Goal: Information Seeking & Learning: Learn about a topic

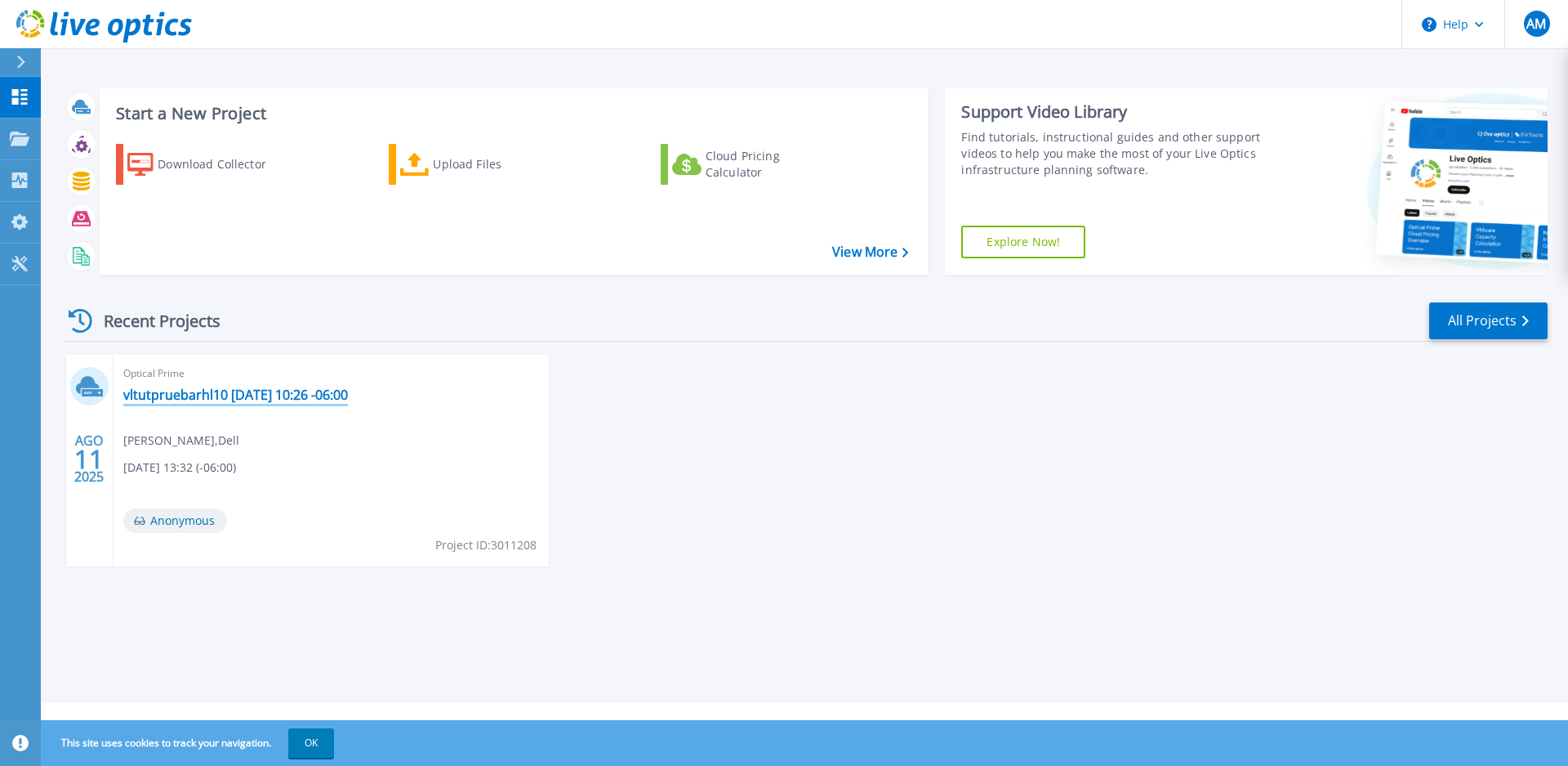
click at [220, 395] on link "vltutpruebarhl10 [DATE] 10:26 -06:00" at bounding box center [236, 395] width 224 height 17
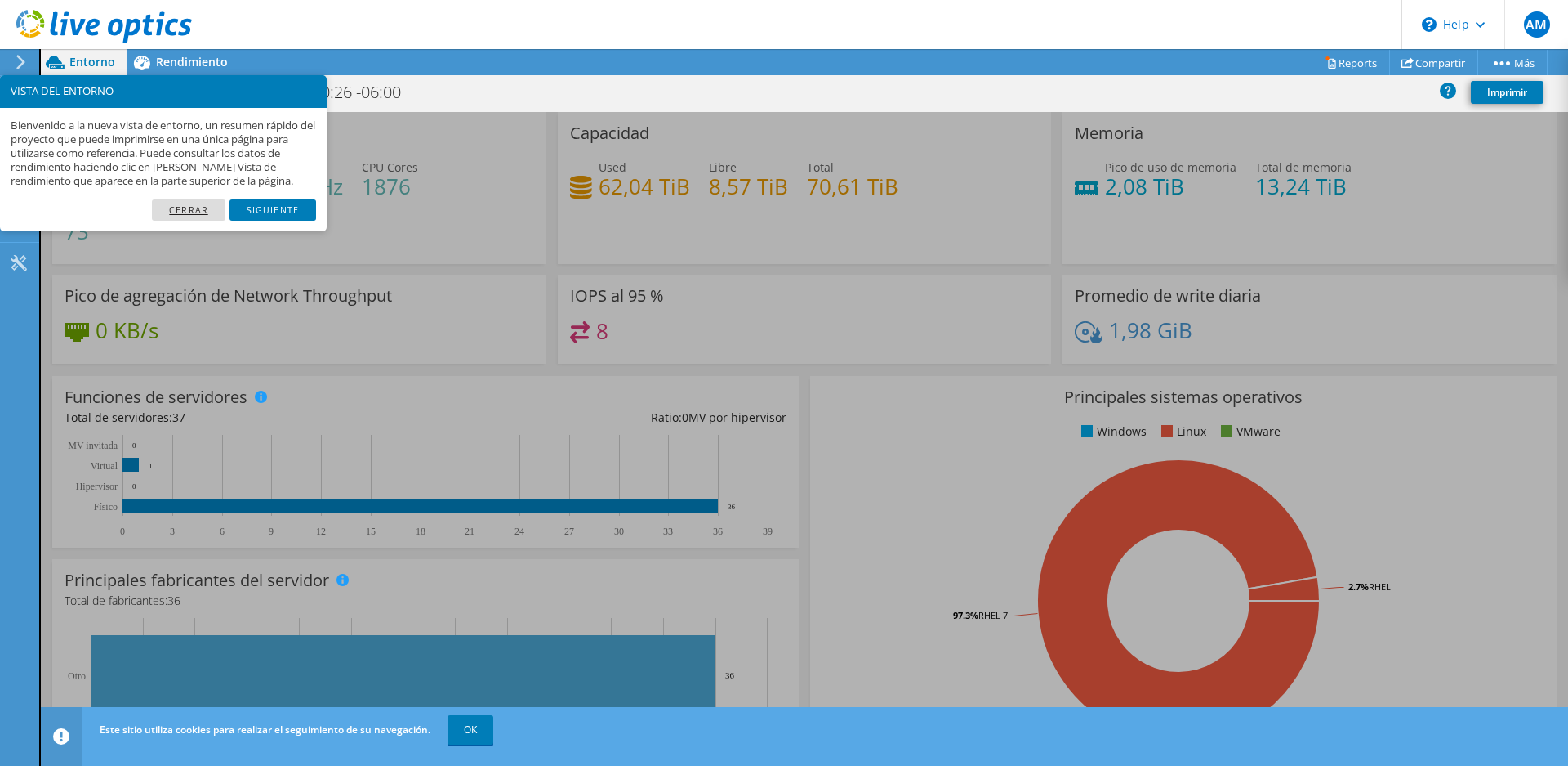
click at [184, 208] on link "Cerrar" at bounding box center [189, 210] width 74 height 21
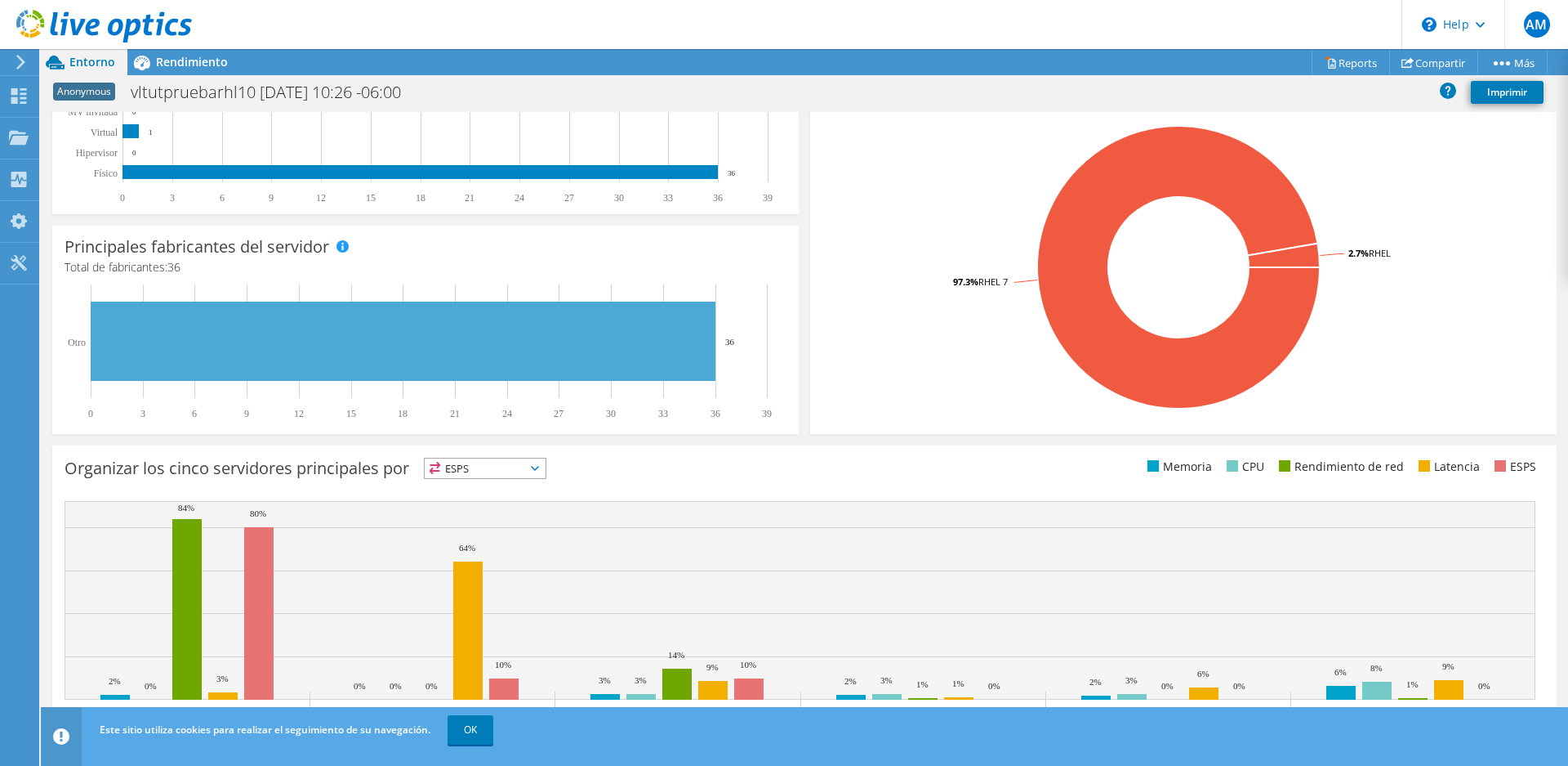
scroll to position [370, 0]
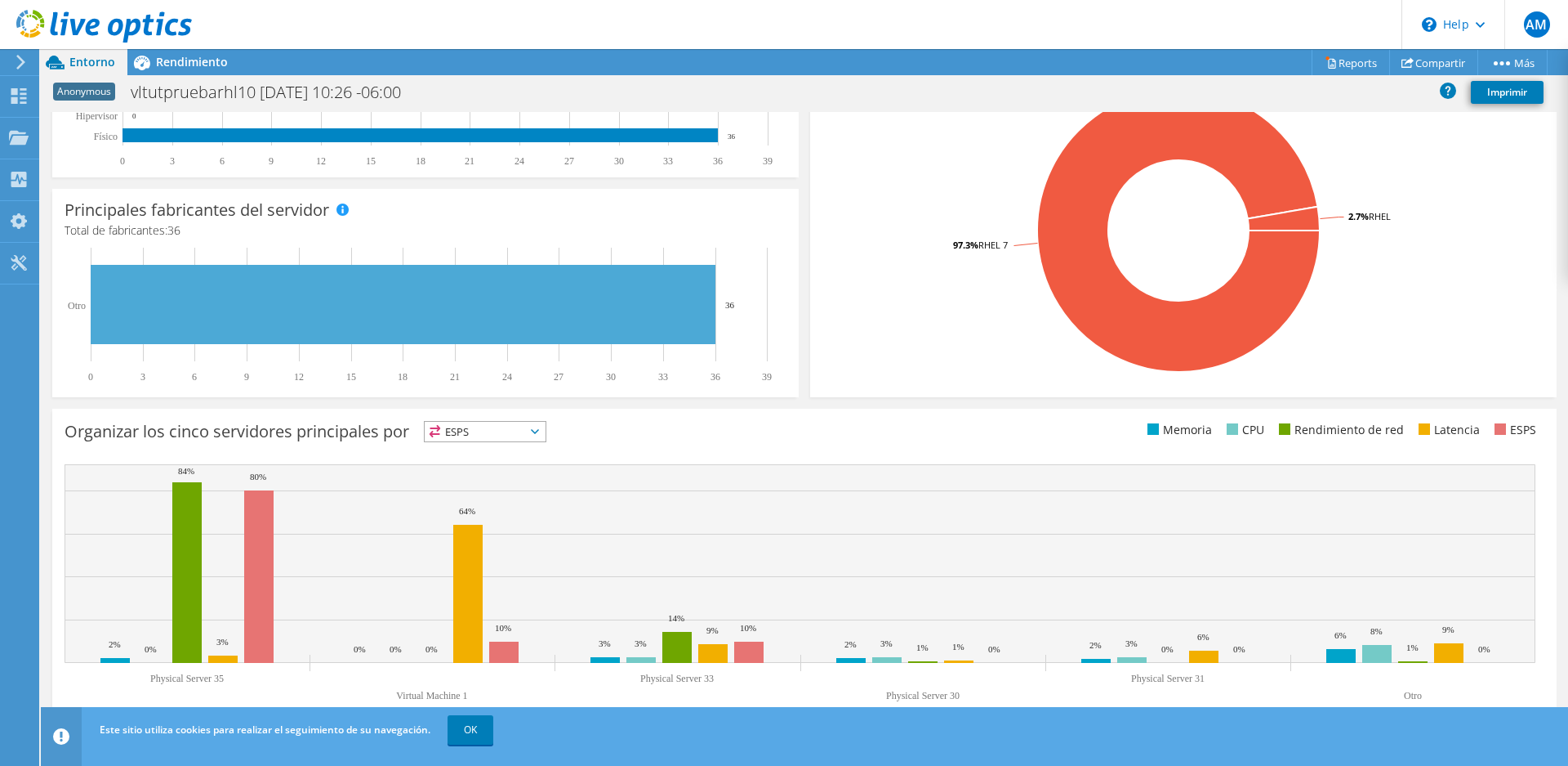
click at [536, 432] on span "ESPS" at bounding box center [485, 431] width 121 height 20
click at [469, 496] on li "CPU" at bounding box center [485, 498] width 121 height 23
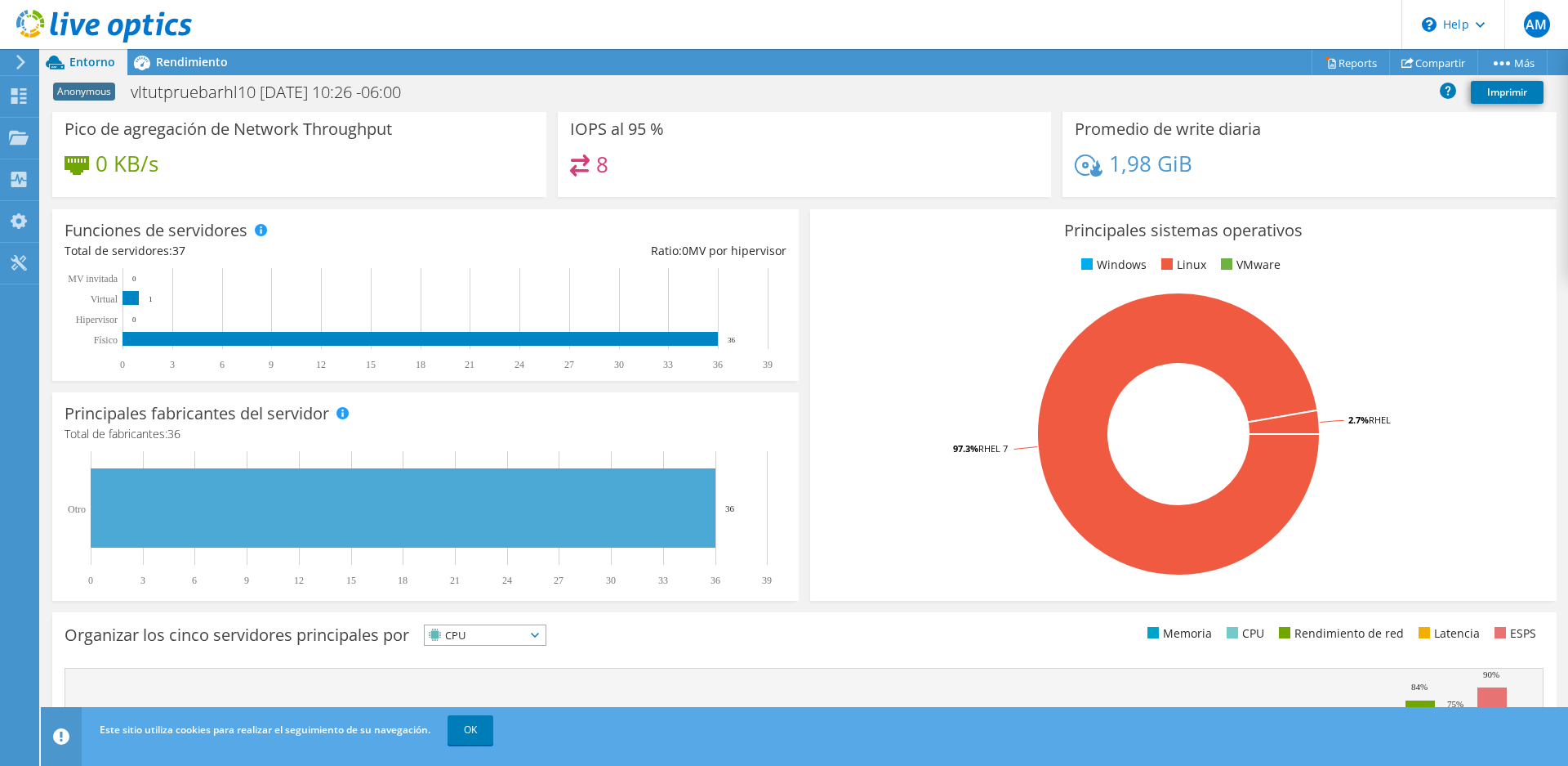
scroll to position [0, 0]
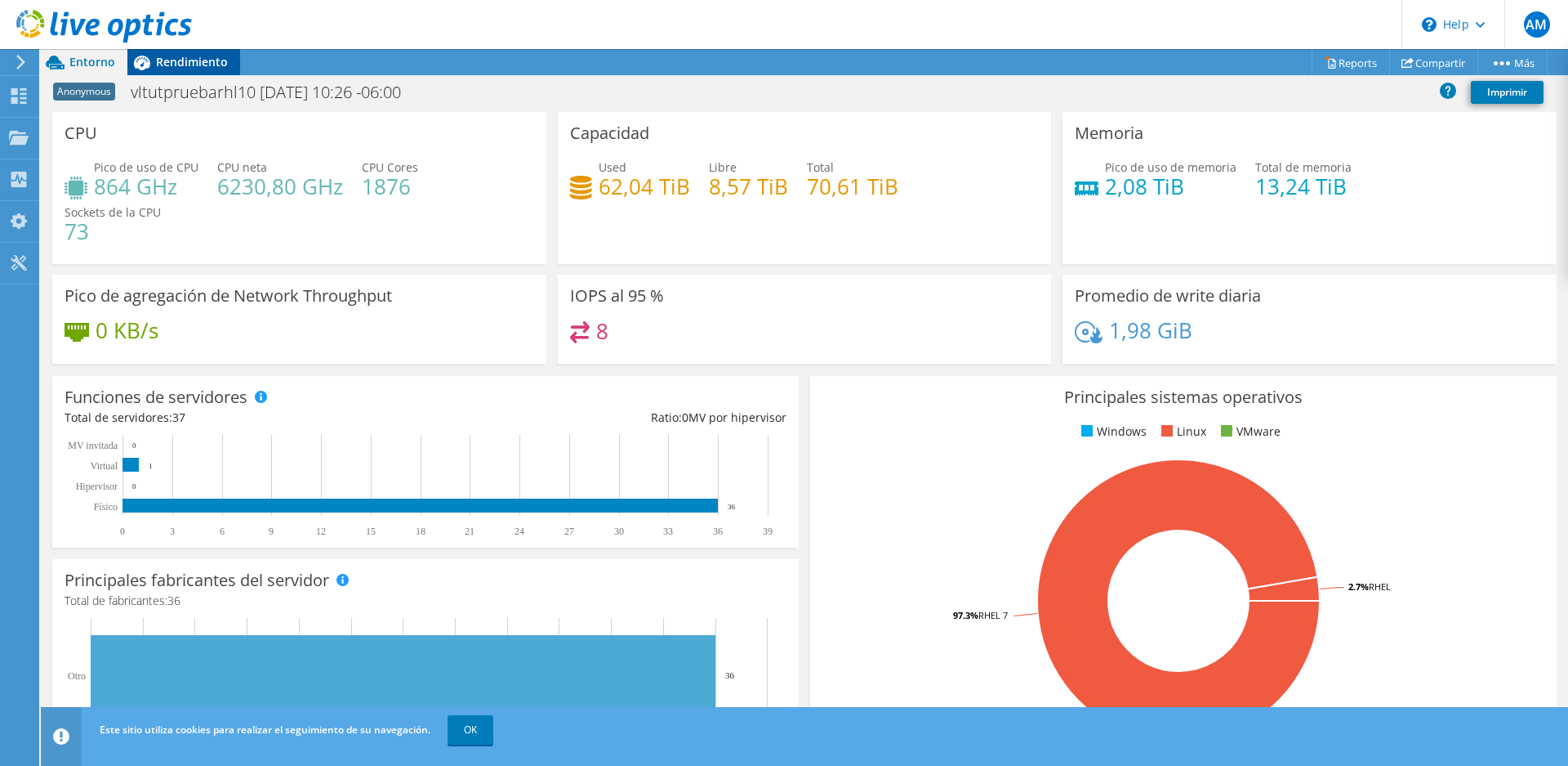
click at [183, 65] on span "Rendimiento" at bounding box center [191, 62] width 72 height 16
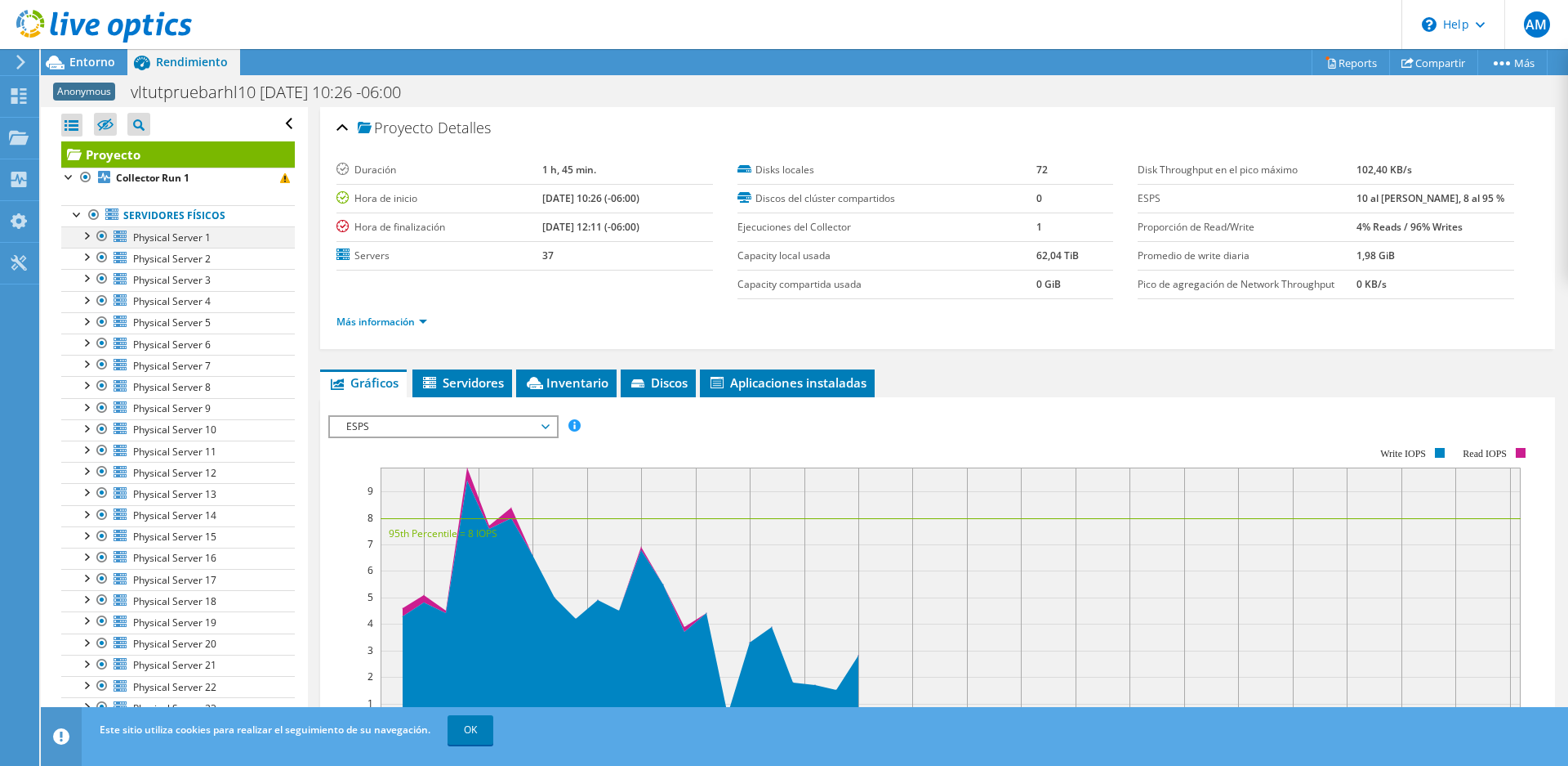
click at [87, 236] on div at bounding box center [85, 234] width 17 height 17
click at [167, 240] on span "Physical Server 1" at bounding box center [171, 237] width 77 height 14
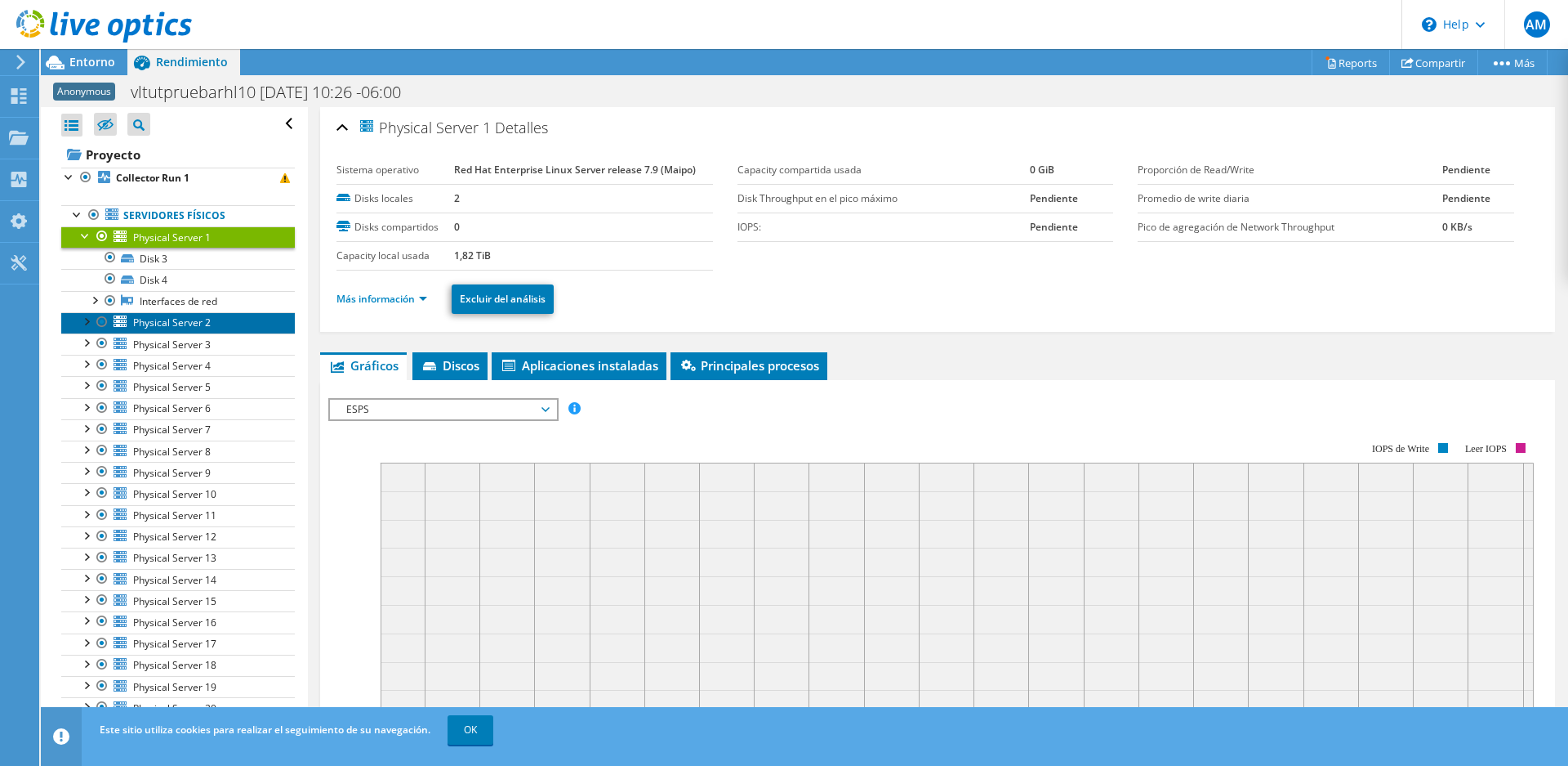
click at [177, 319] on span "Physical Server 2" at bounding box center [171, 323] width 77 height 14
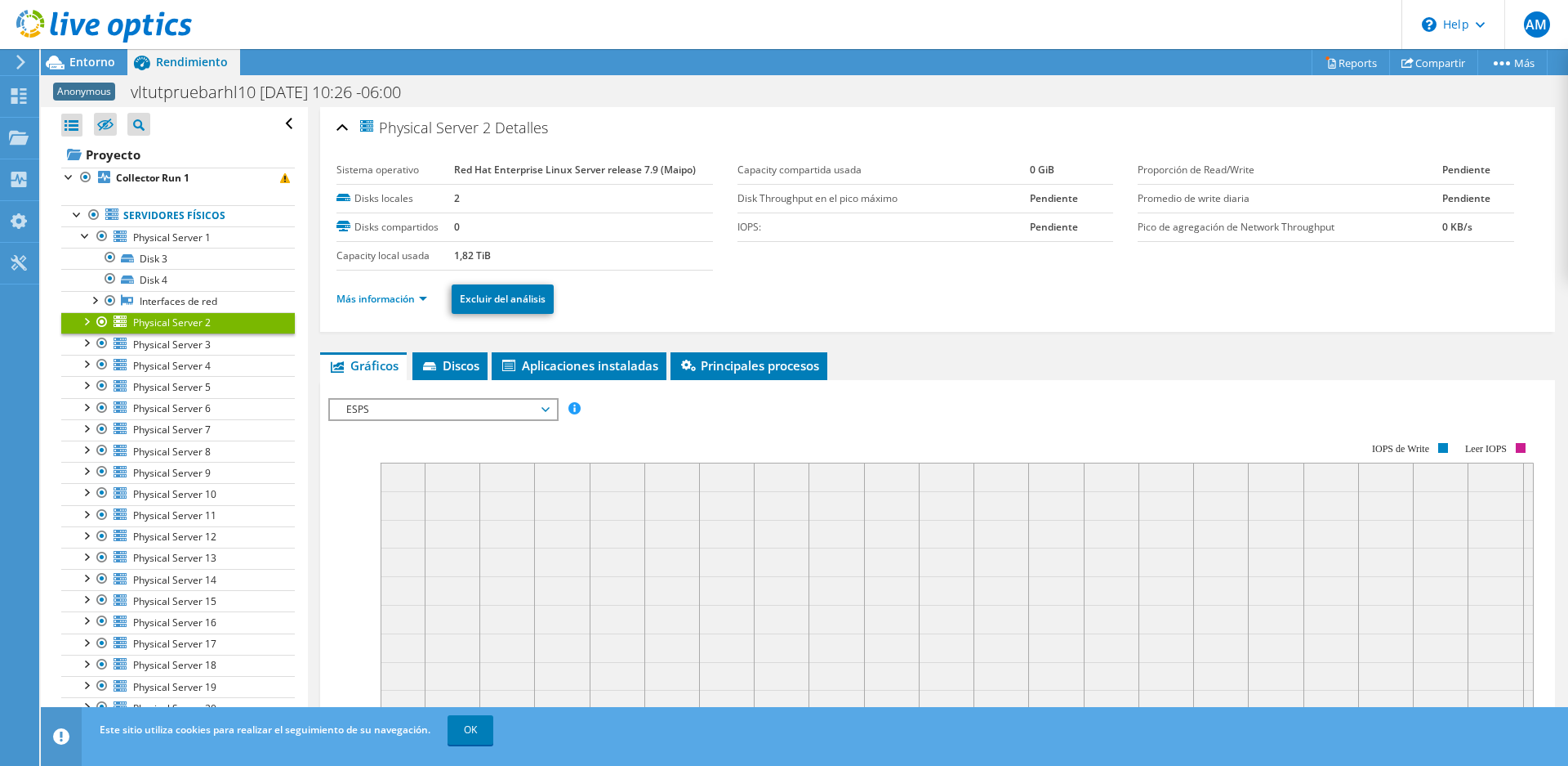
click at [88, 317] on div at bounding box center [85, 320] width 17 height 17
click at [282, 181] on span at bounding box center [284, 177] width 10 height 10
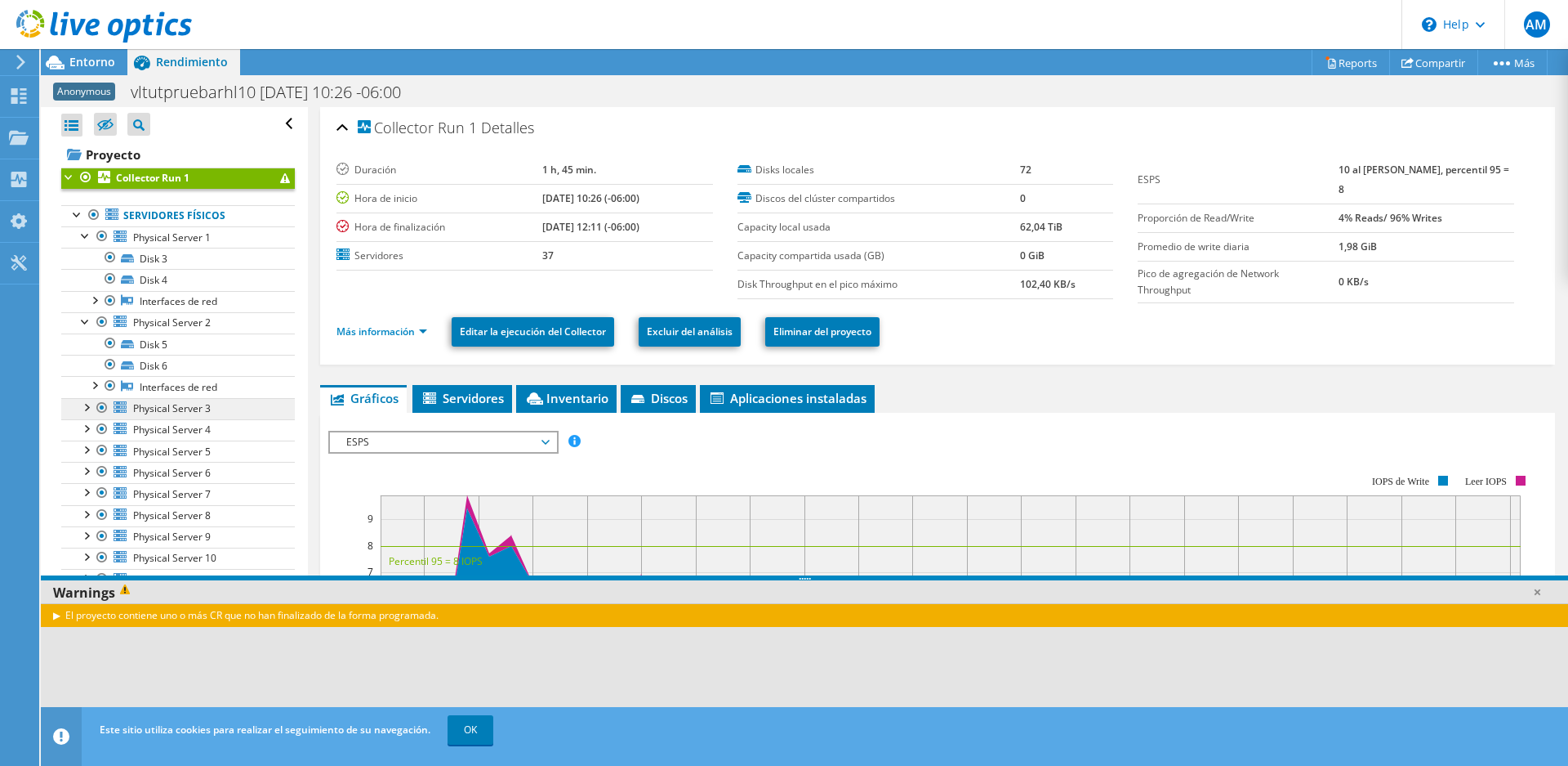
scroll to position [333, 0]
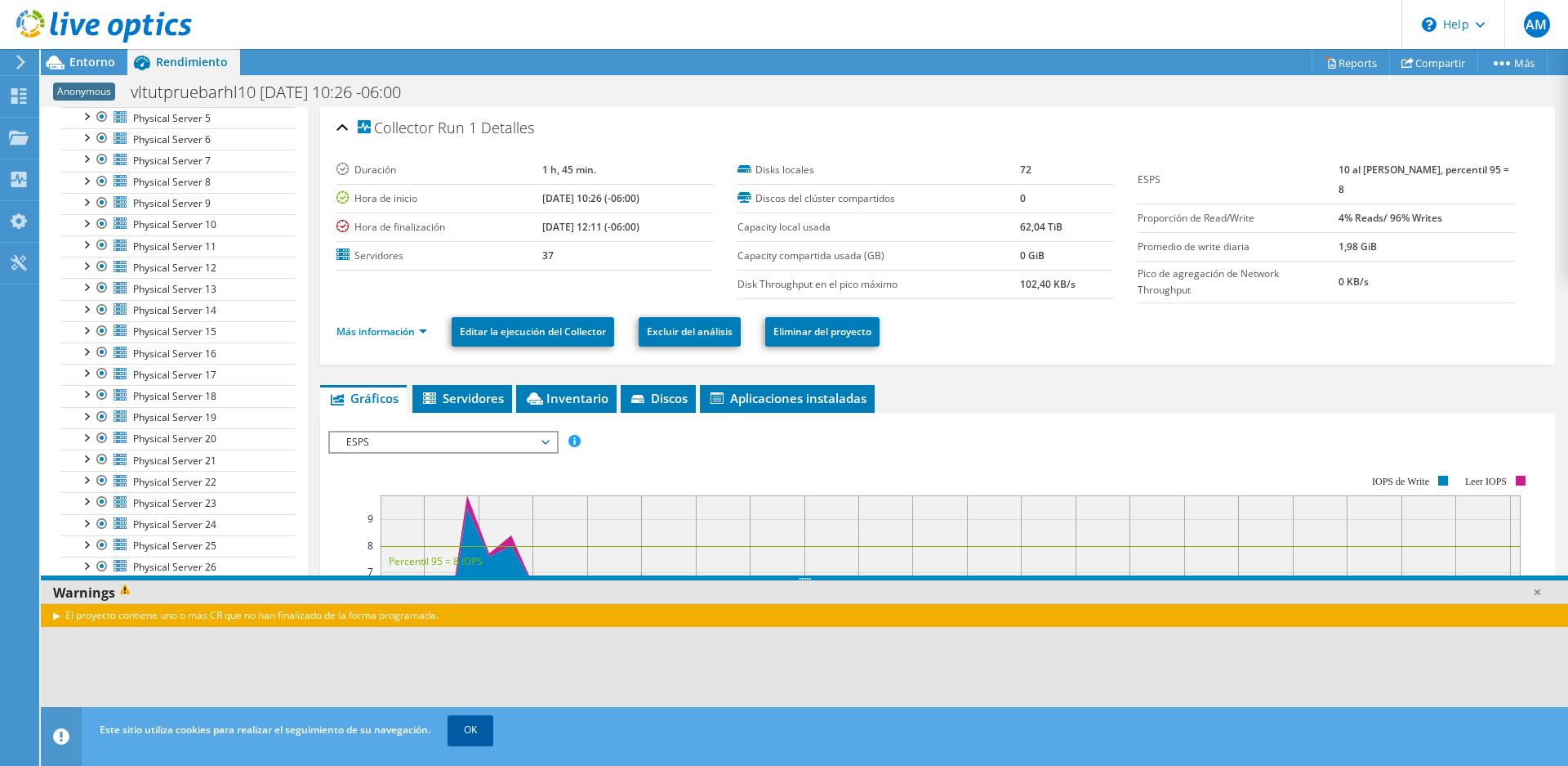
click at [477, 736] on link "OK" at bounding box center [470, 729] width 46 height 30
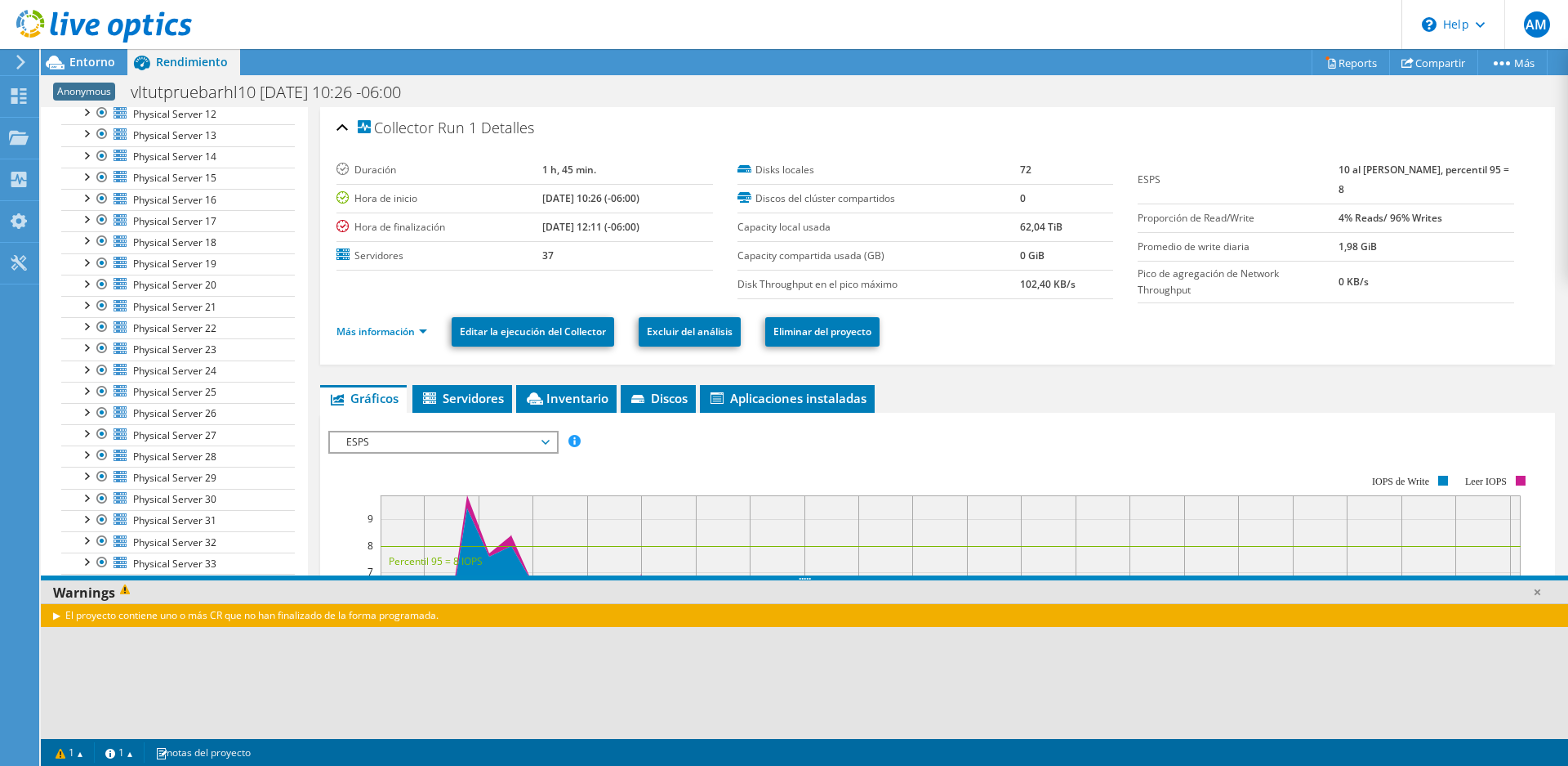
scroll to position [0, 0]
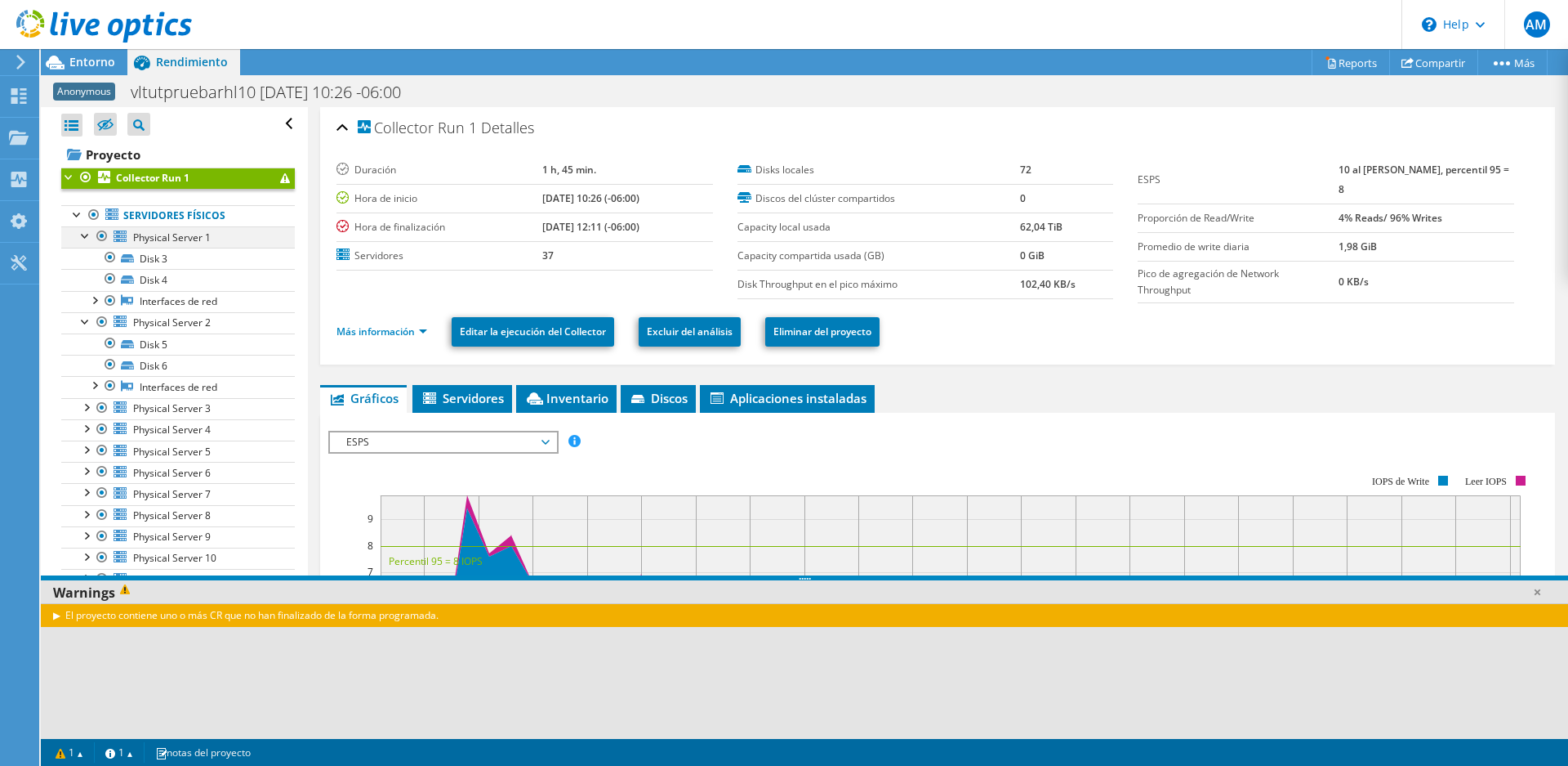
click at [78, 236] on div at bounding box center [85, 234] width 17 height 17
click at [86, 253] on div at bounding box center [85, 256] width 17 height 17
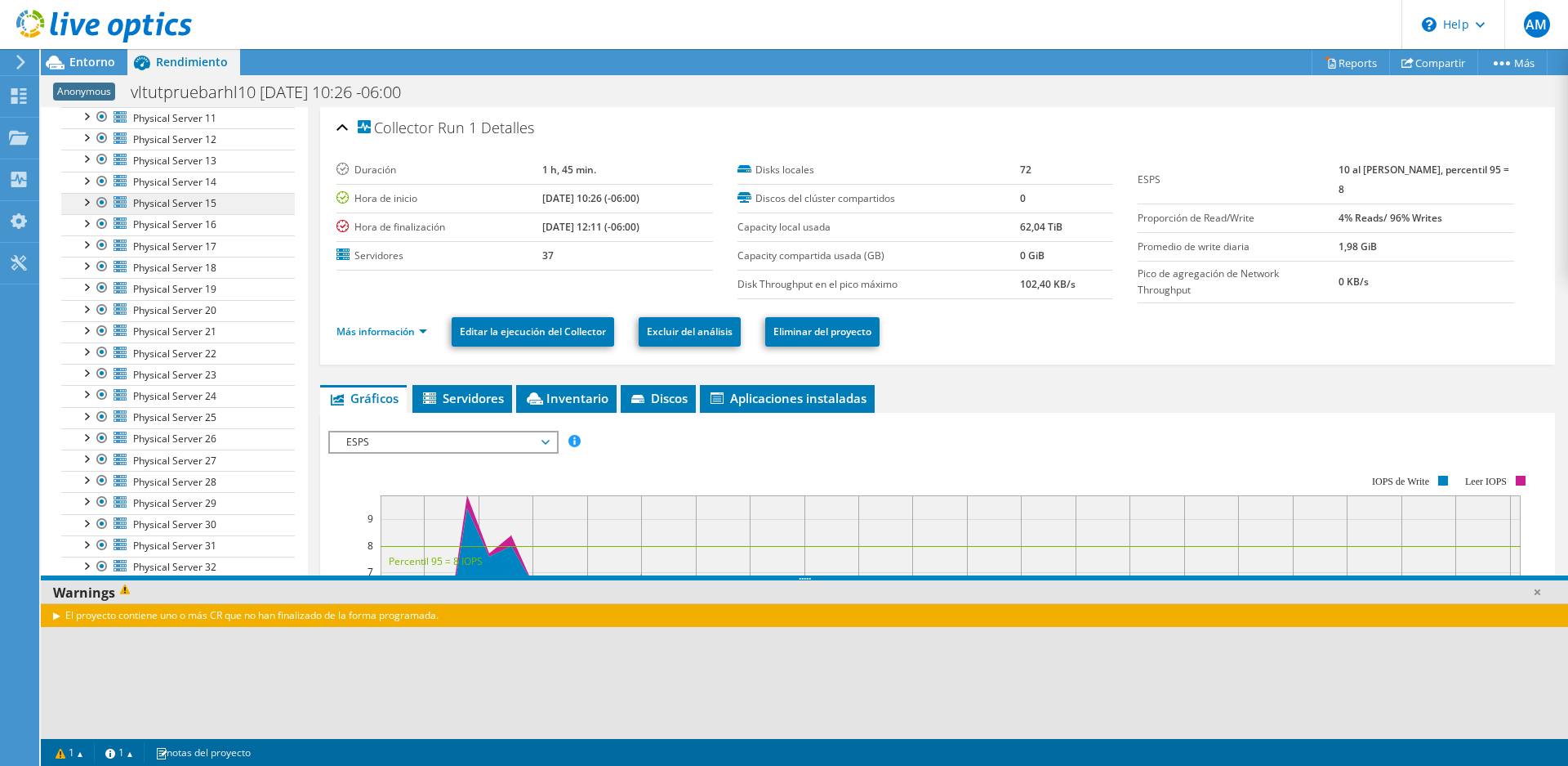
scroll to position [359, 0]
click at [167, 561] on span "Physical Server 33" at bounding box center [175, 563] width 83 height 14
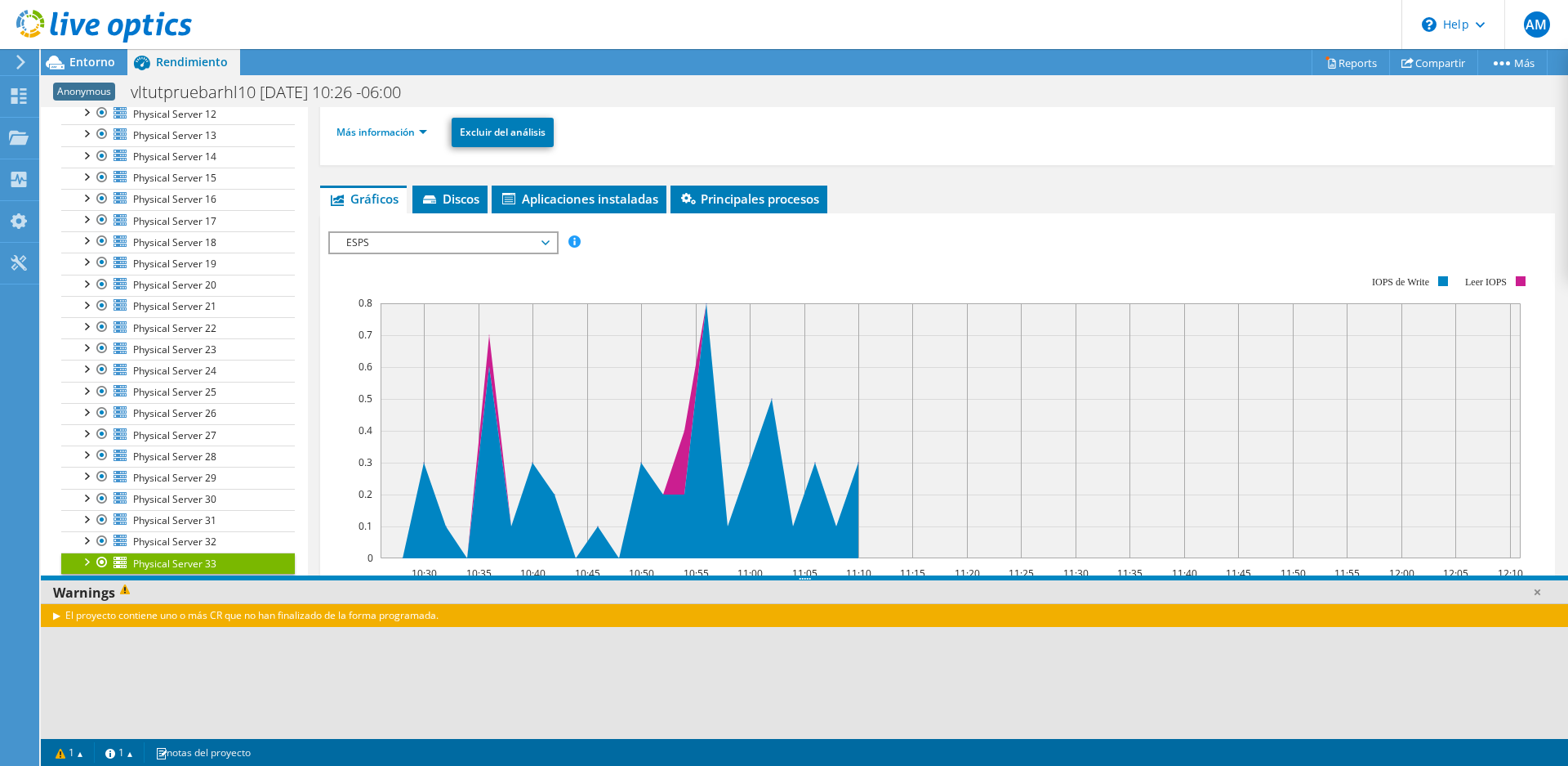
scroll to position [0, 0]
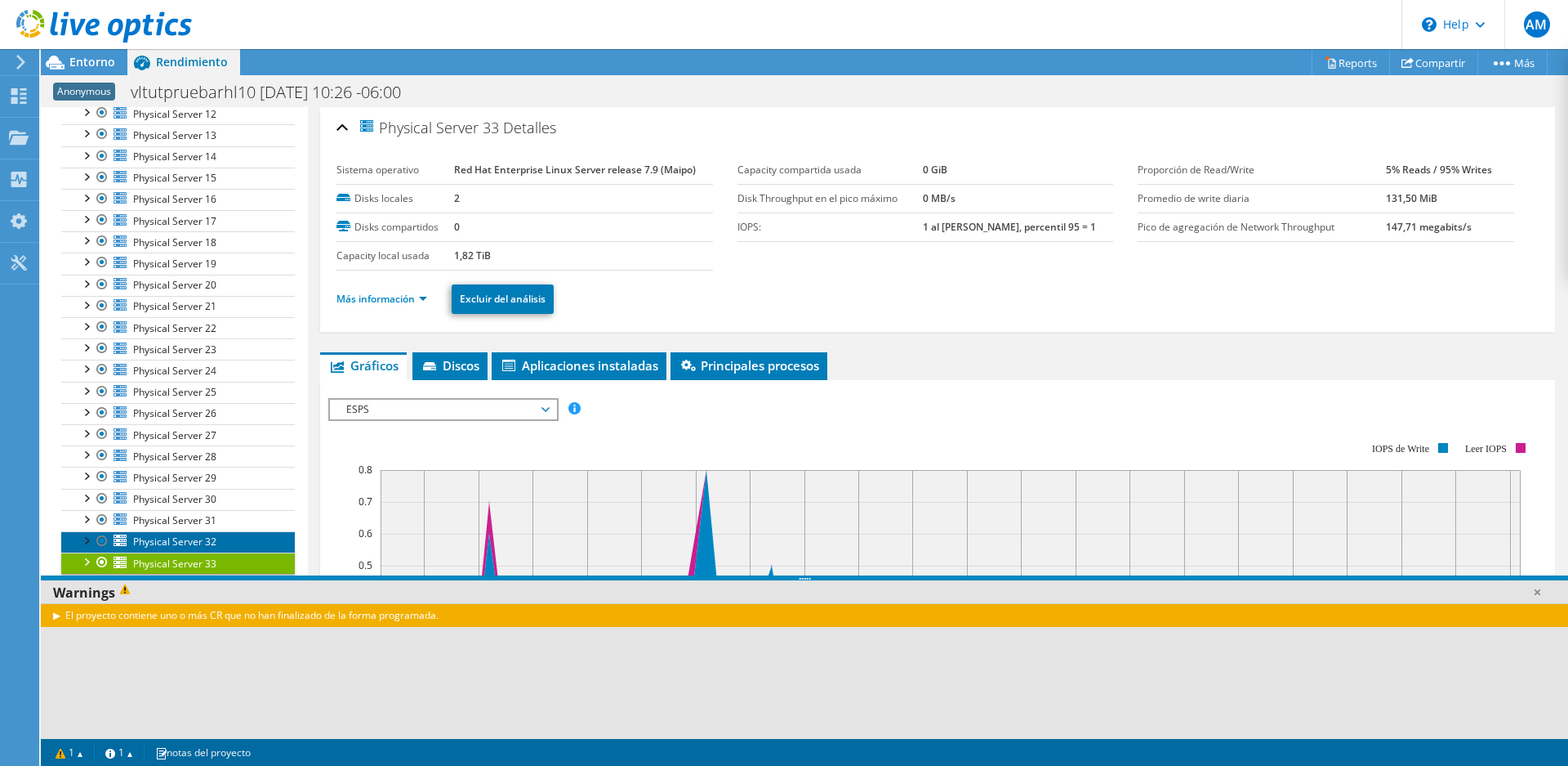
click at [185, 536] on span "Physical Server 32" at bounding box center [175, 542] width 83 height 14
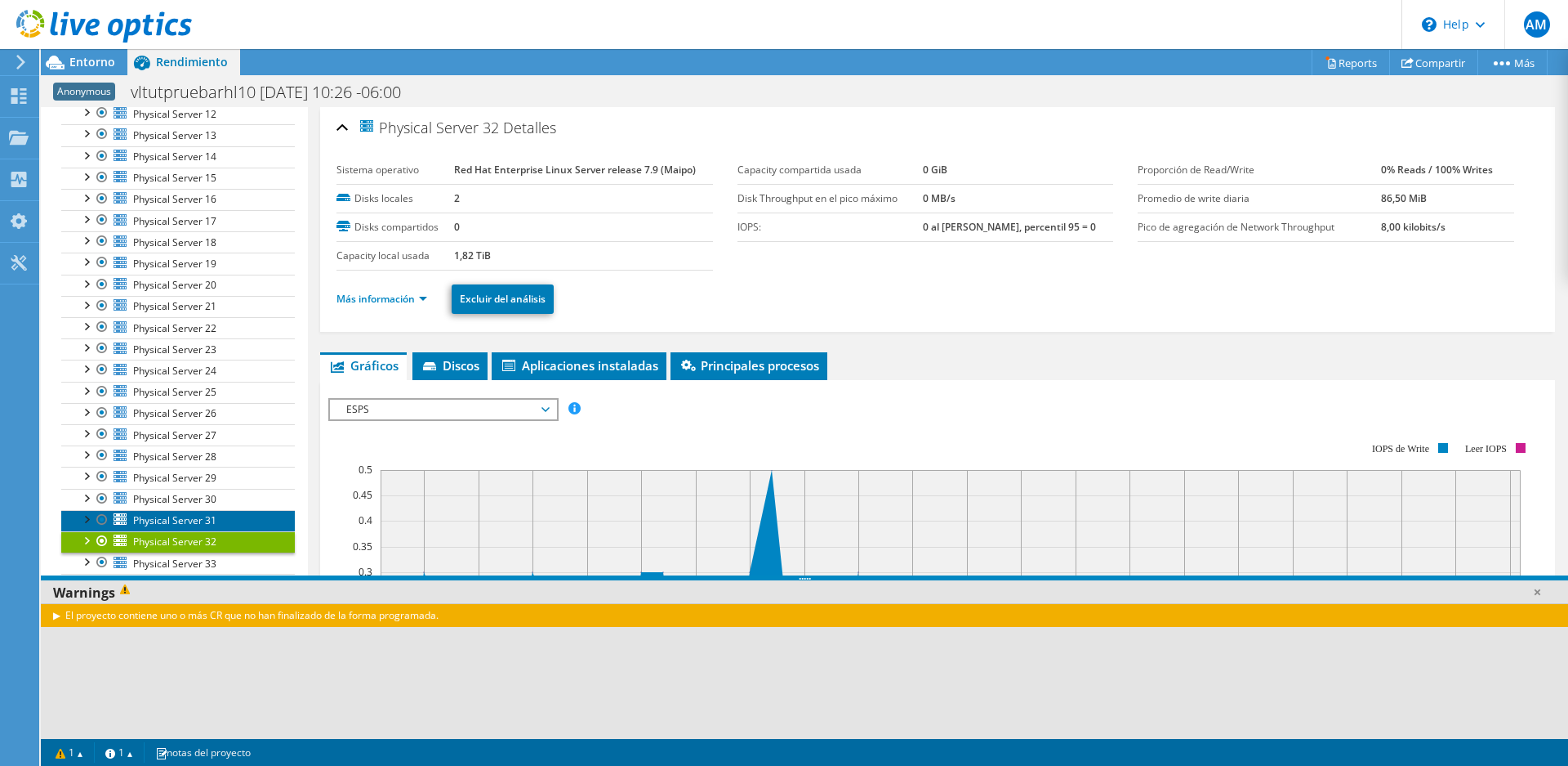
click at [193, 520] on span "Physical Server 31" at bounding box center [175, 520] width 83 height 14
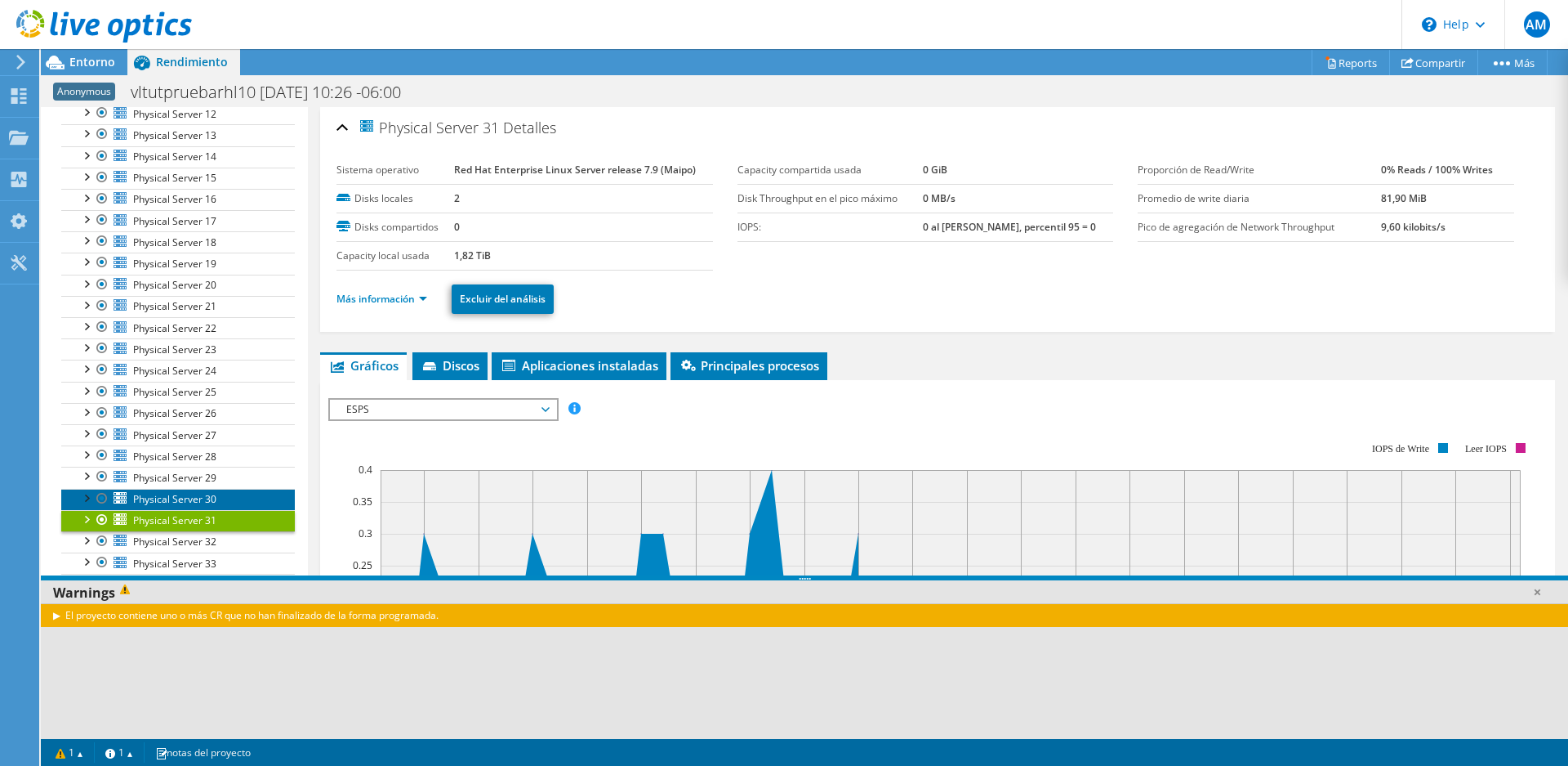
click at [184, 495] on span "Physical Server 30" at bounding box center [175, 499] width 83 height 14
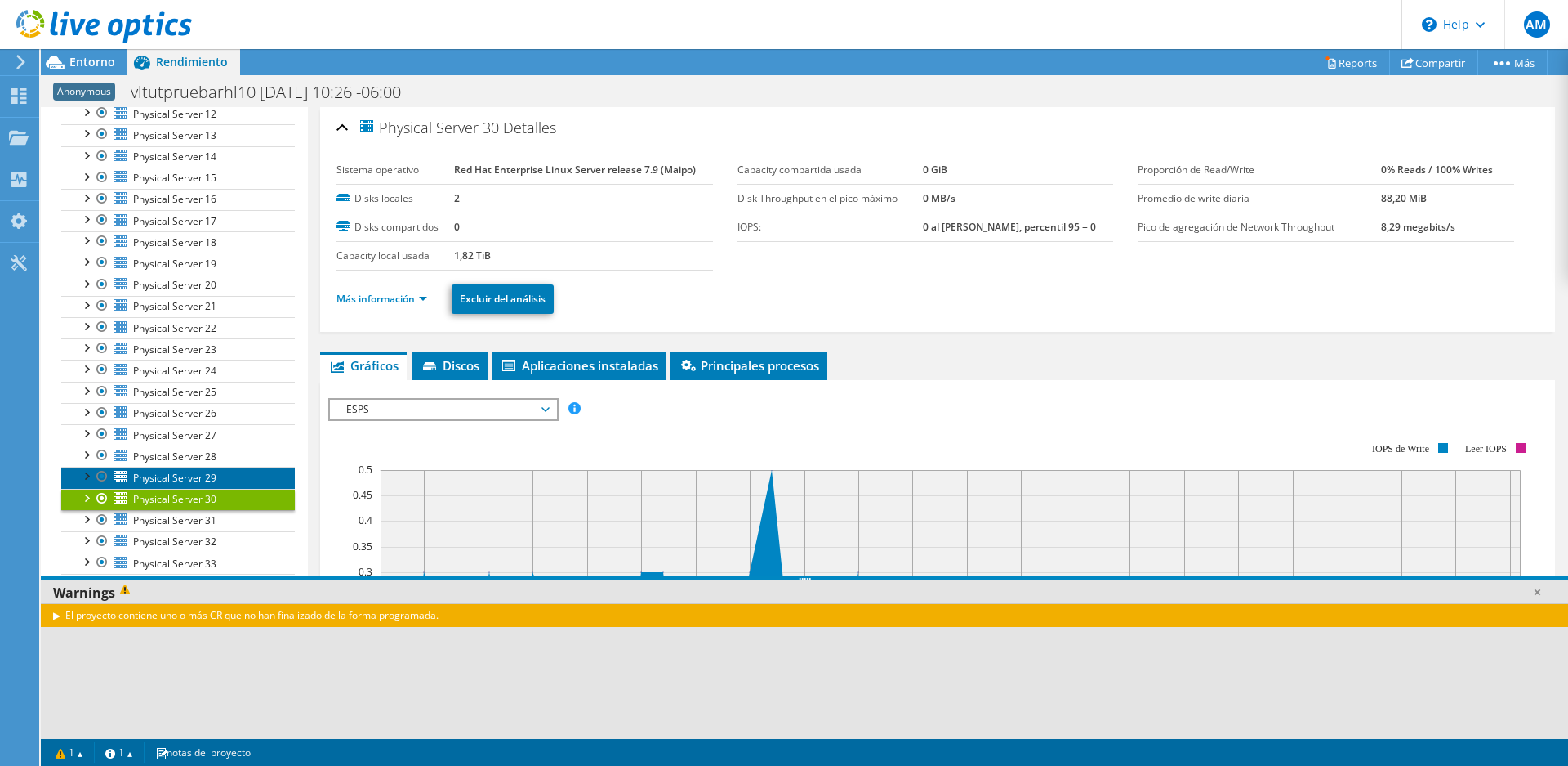
click at [196, 474] on span "Physical Server 29" at bounding box center [175, 477] width 83 height 14
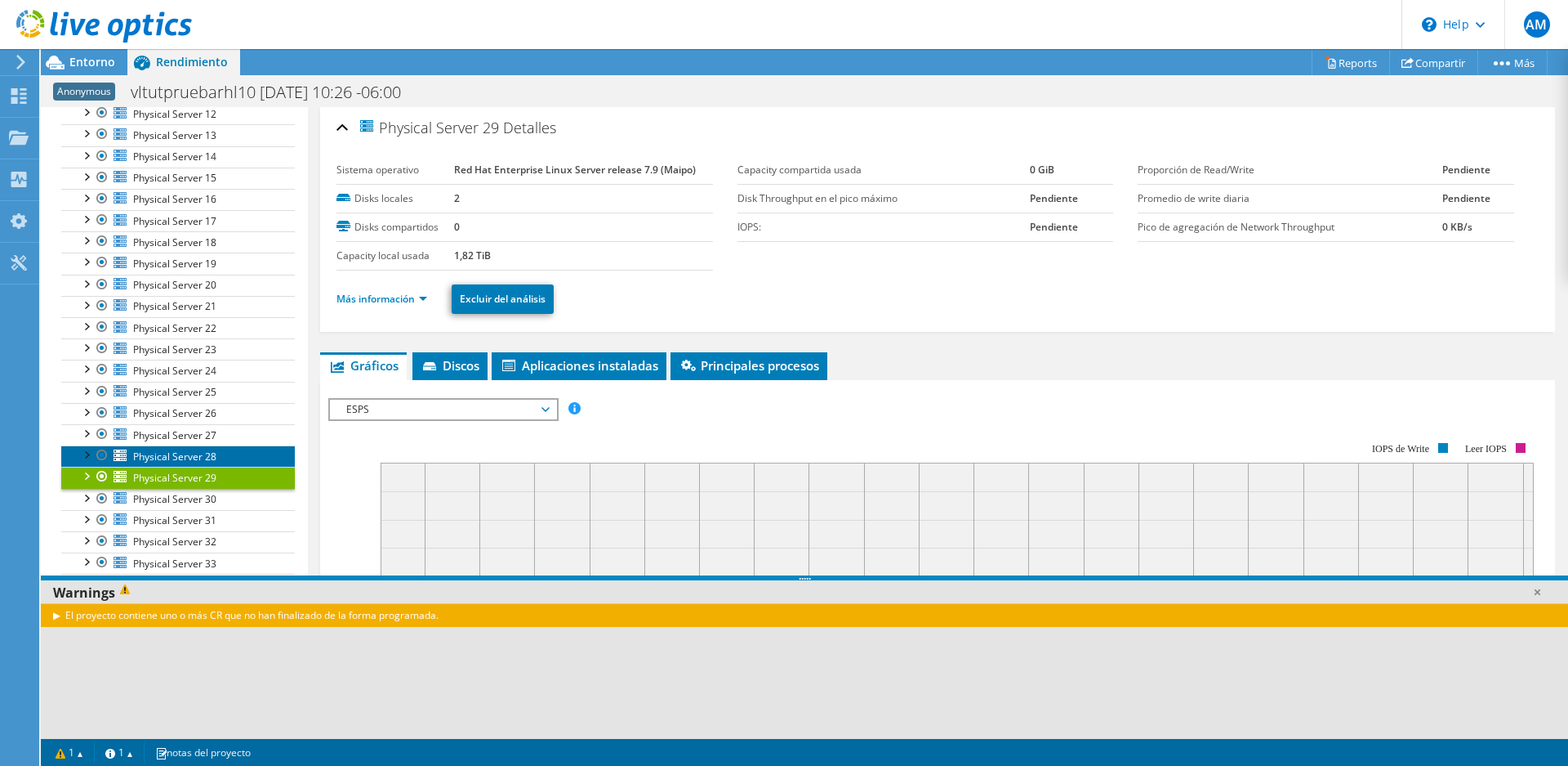
click at [189, 456] on span "Physical Server 28" at bounding box center [175, 456] width 83 height 14
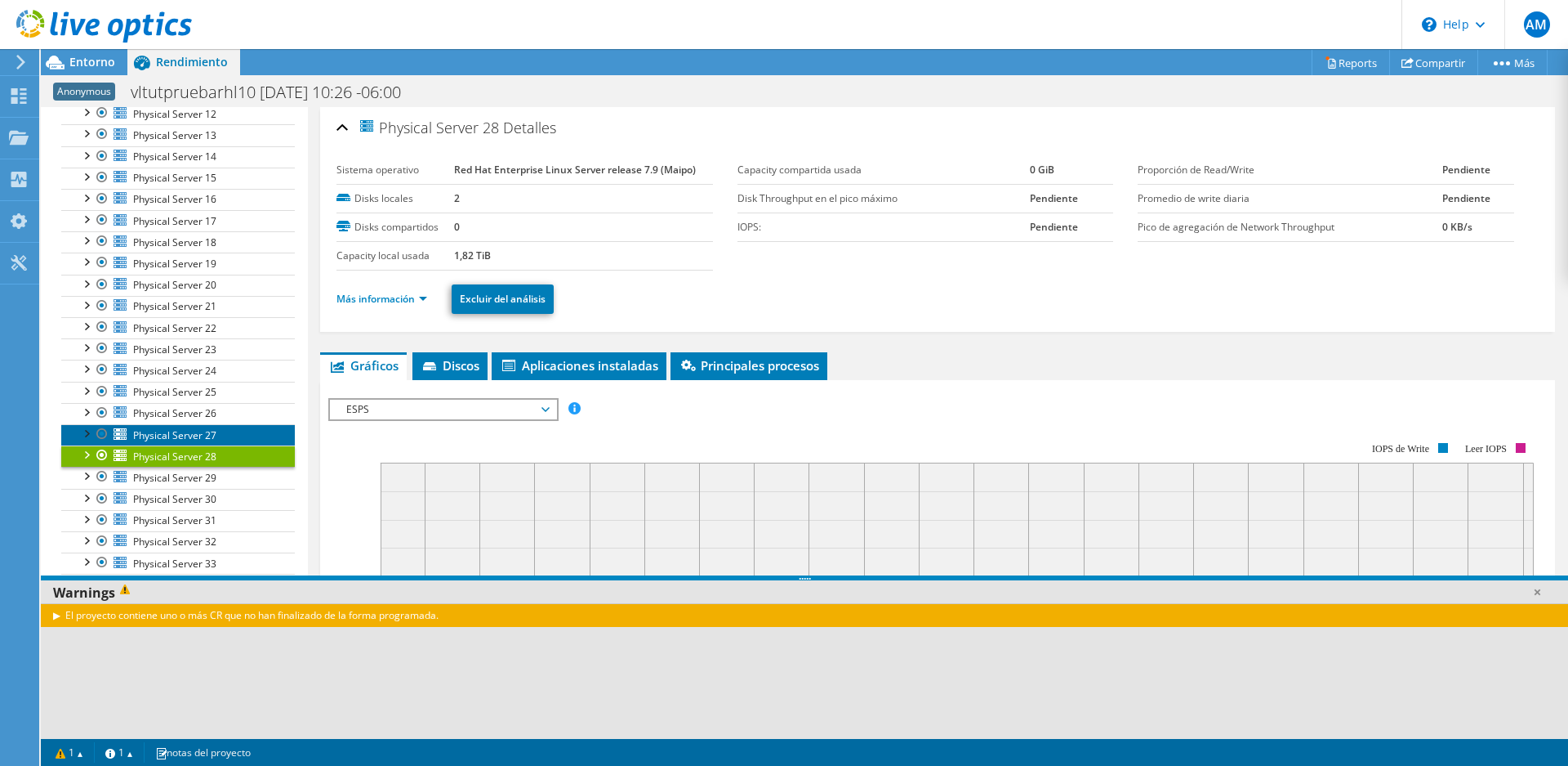
click at [204, 431] on span "Physical Server 27" at bounding box center [175, 435] width 83 height 14
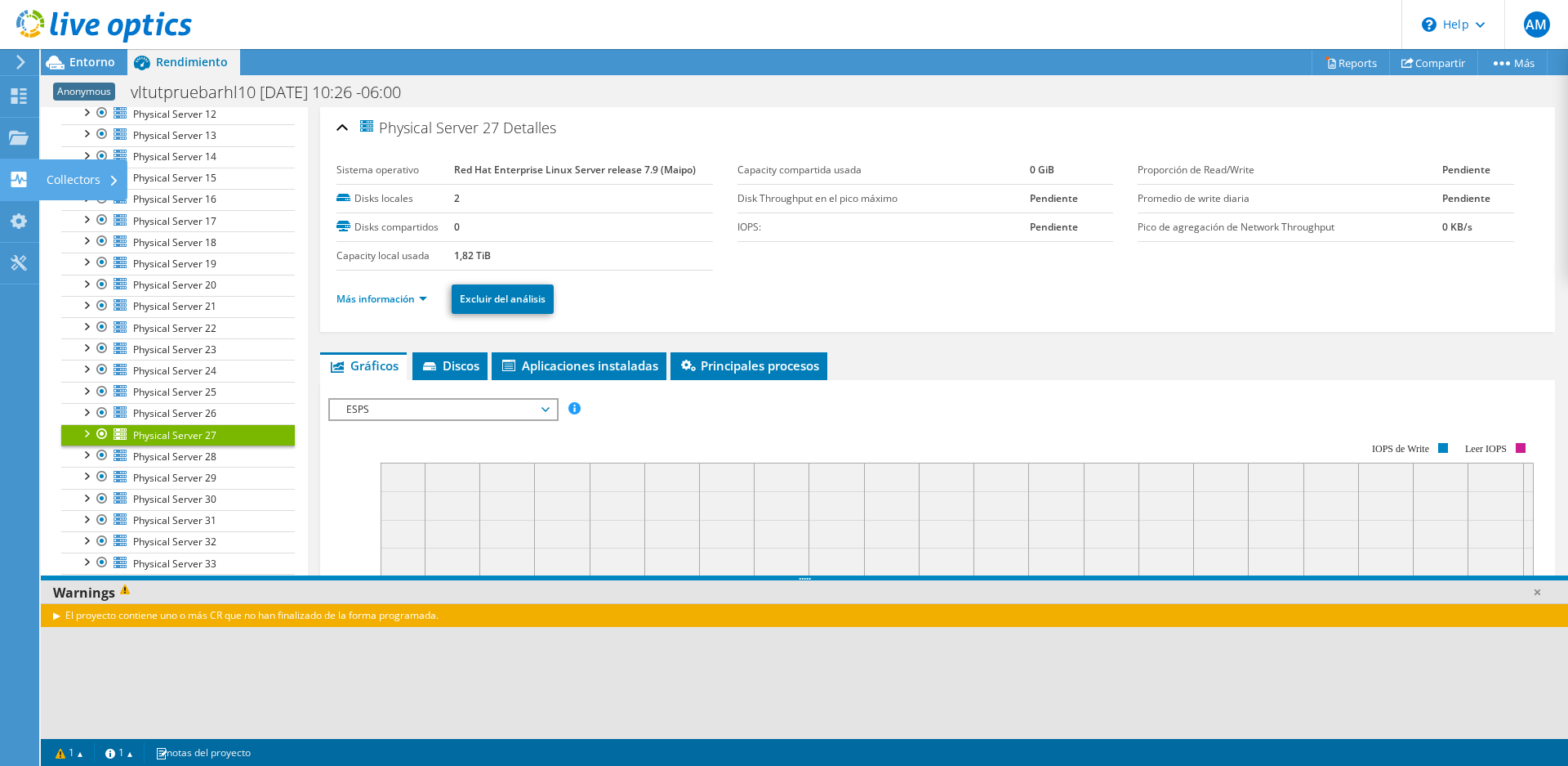
click at [83, 183] on div "Collectors" at bounding box center [83, 179] width 89 height 41
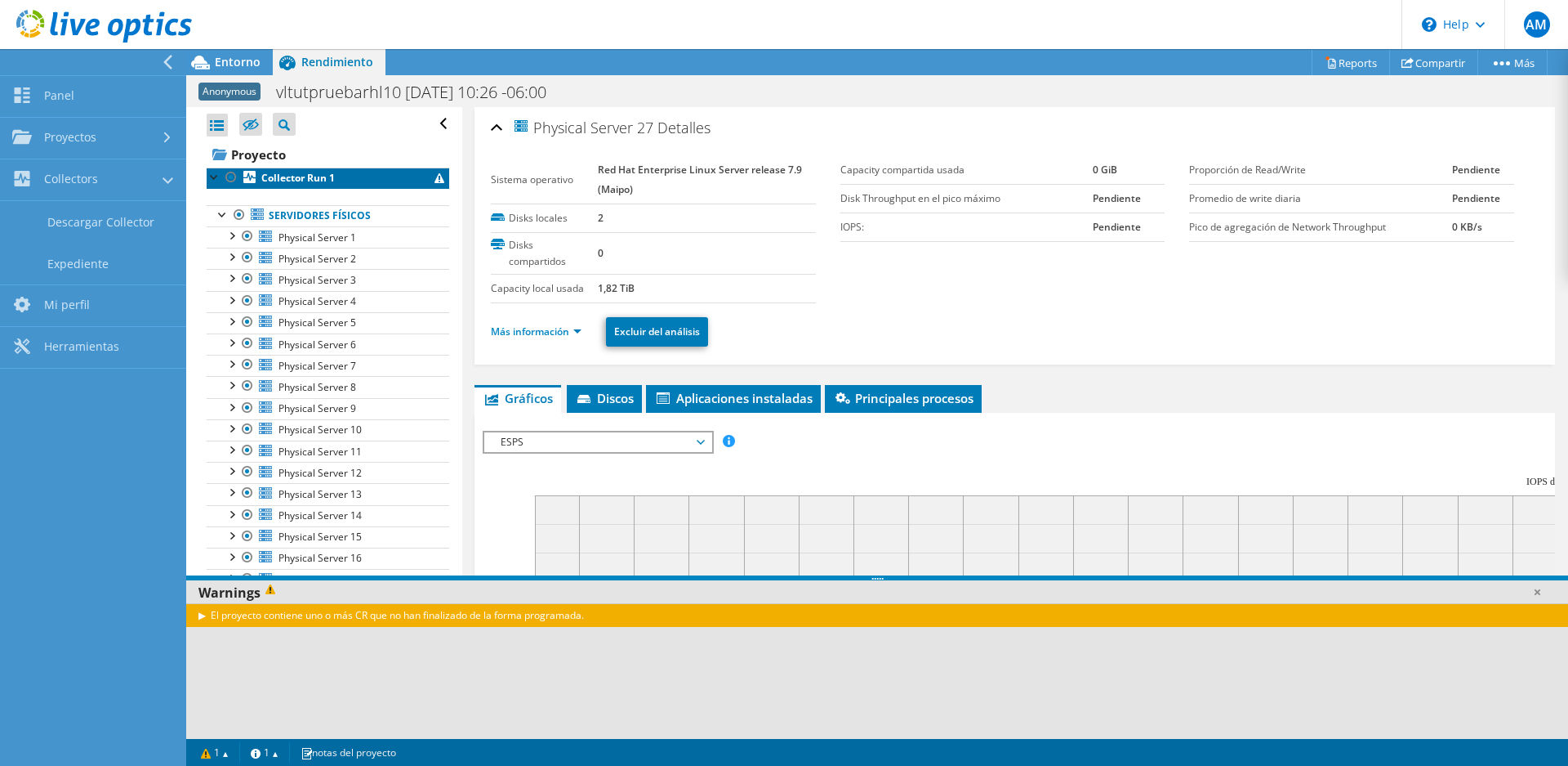
click at [441, 175] on span at bounding box center [439, 177] width 10 height 10
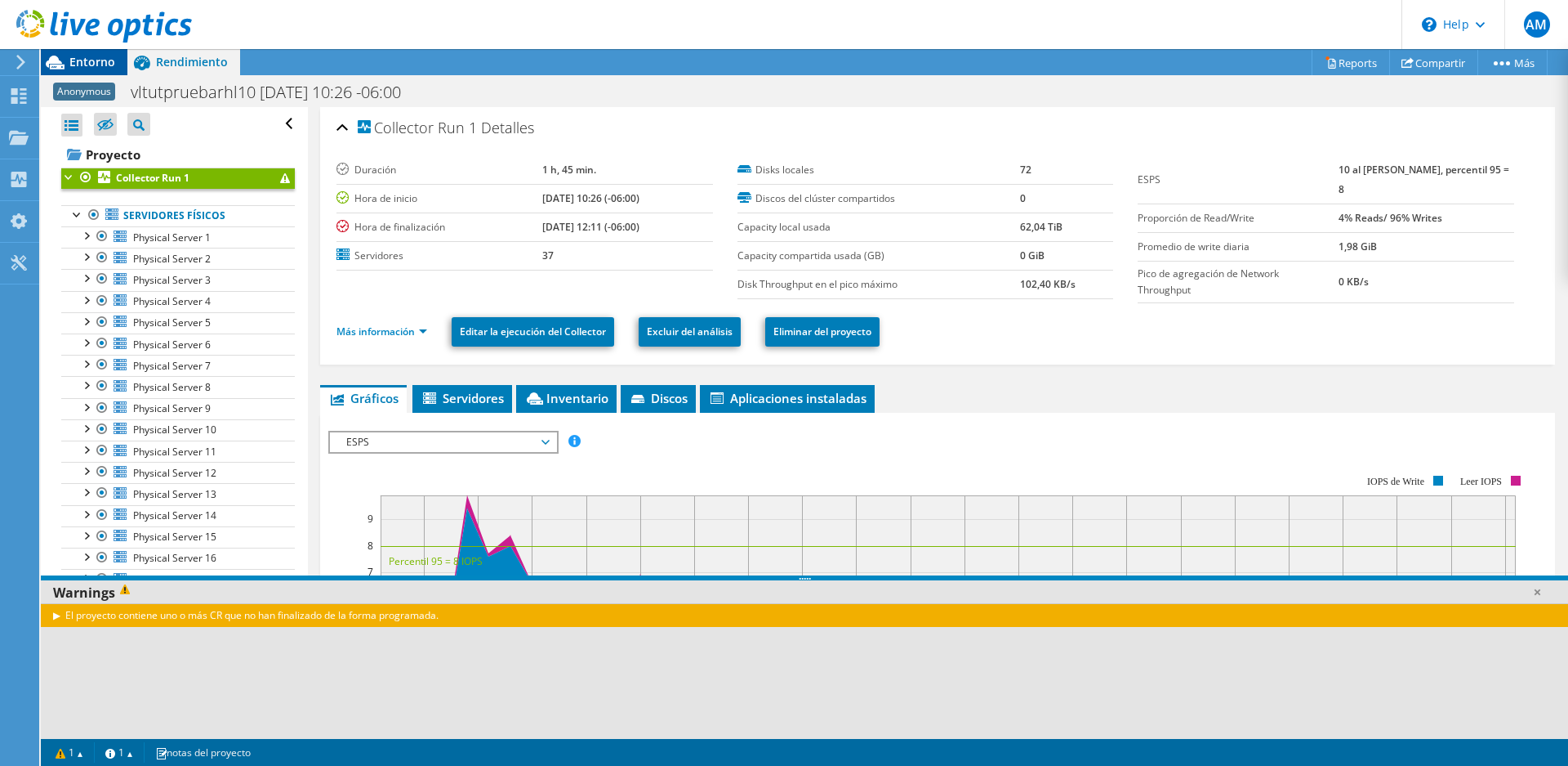
click at [85, 56] on span "Entorno" at bounding box center [92, 62] width 46 height 16
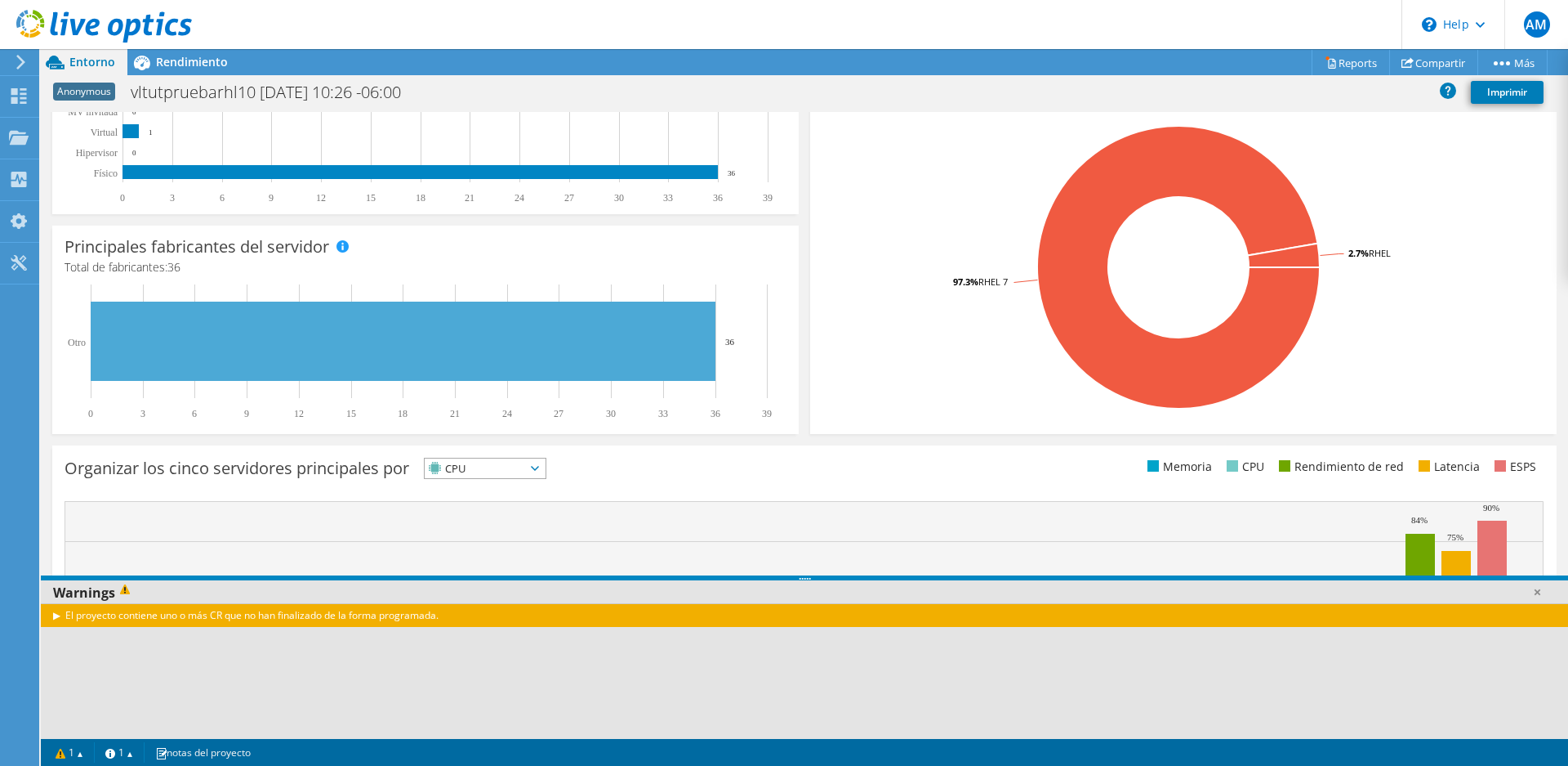
scroll to position [370, 0]
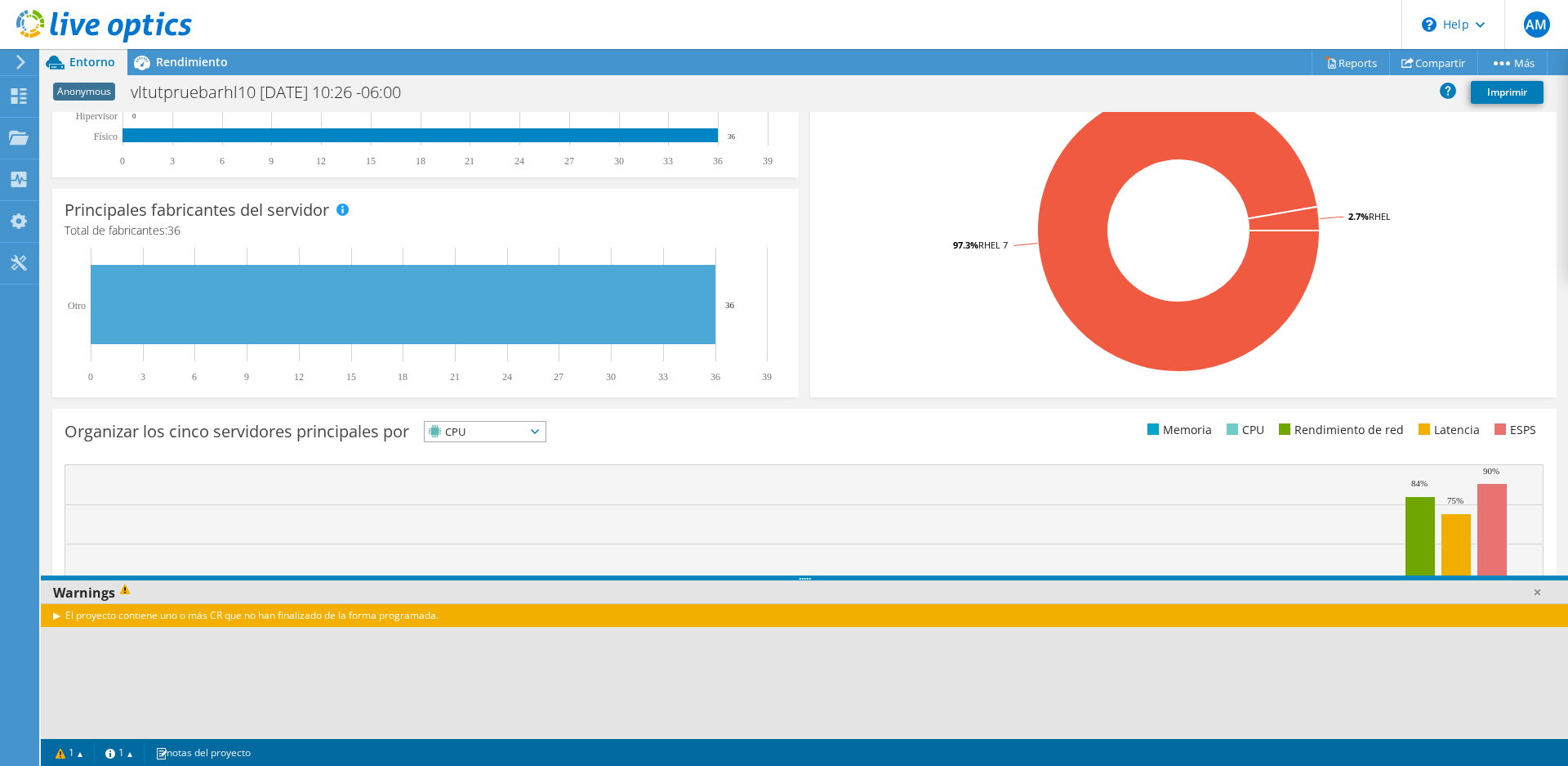
click at [424, 616] on div "El proyecto contiene uno o más CR que no han finalizado de la forma programada." at bounding box center [804, 615] width 1527 height 23
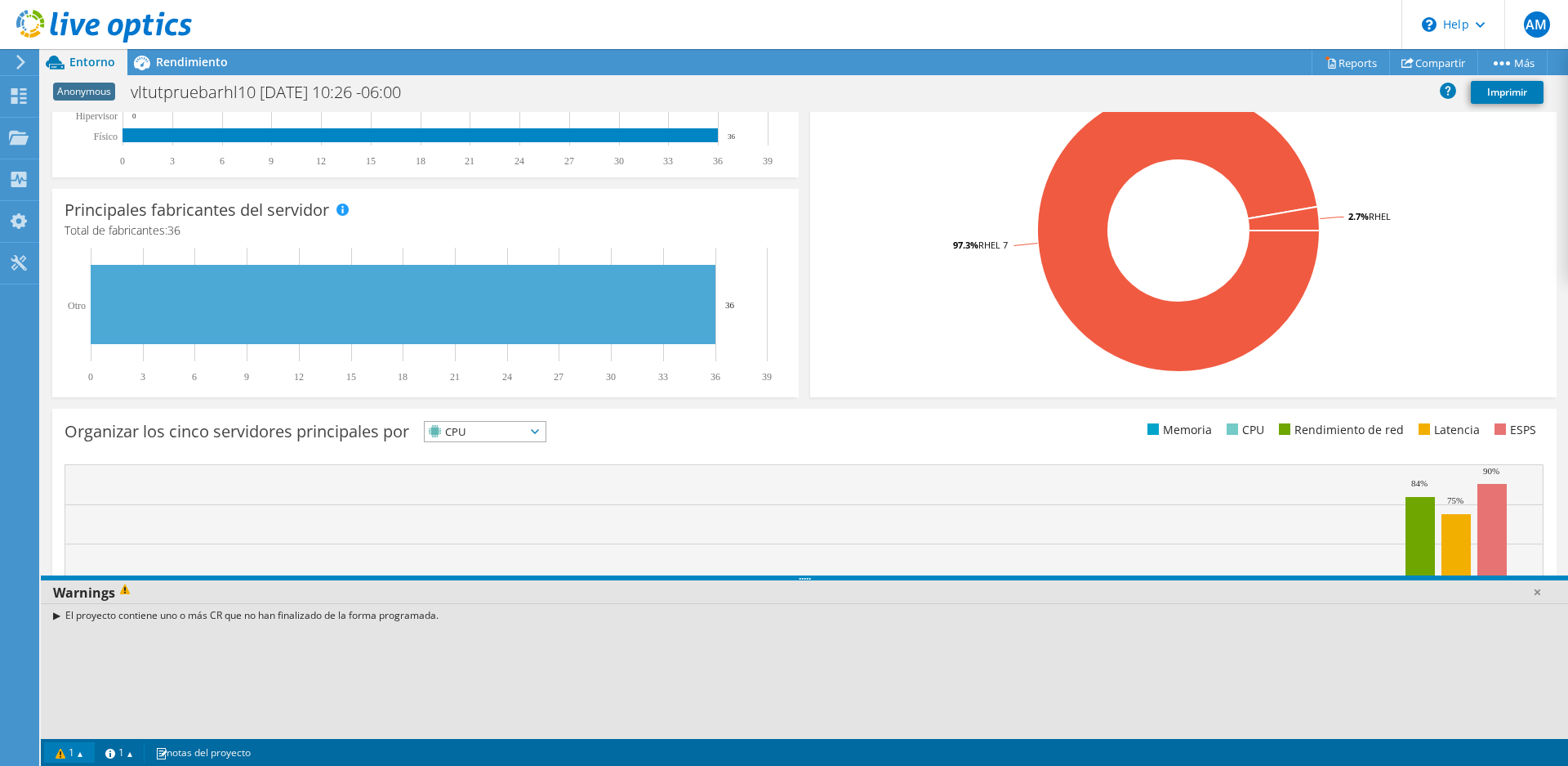
click at [61, 756] on link "1" at bounding box center [70, 751] width 50 height 20
click at [189, 62] on span "Rendimiento" at bounding box center [191, 62] width 72 height 16
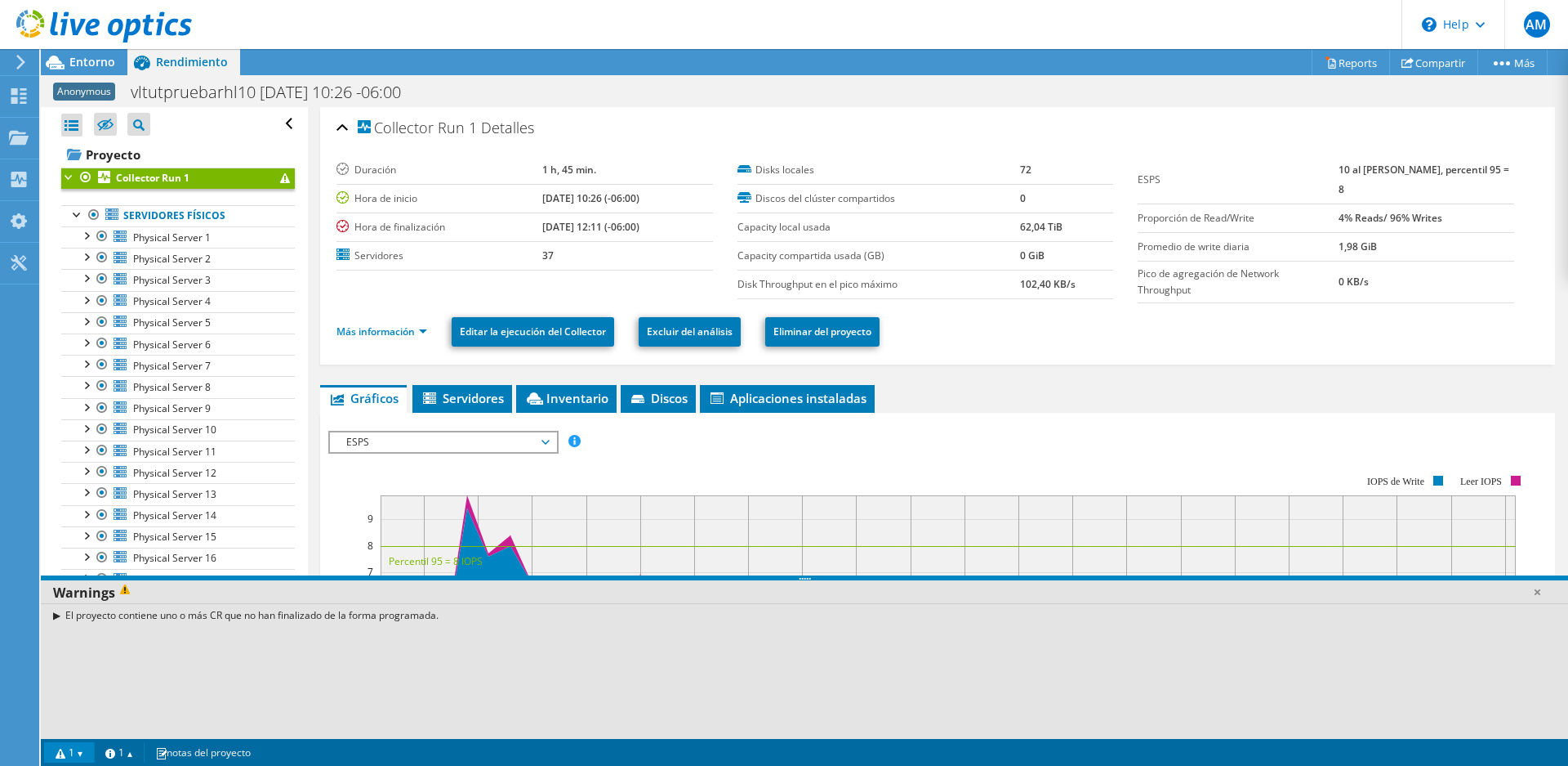
scroll to position [0, 0]
click at [75, 124] on div at bounding box center [71, 125] width 21 height 23
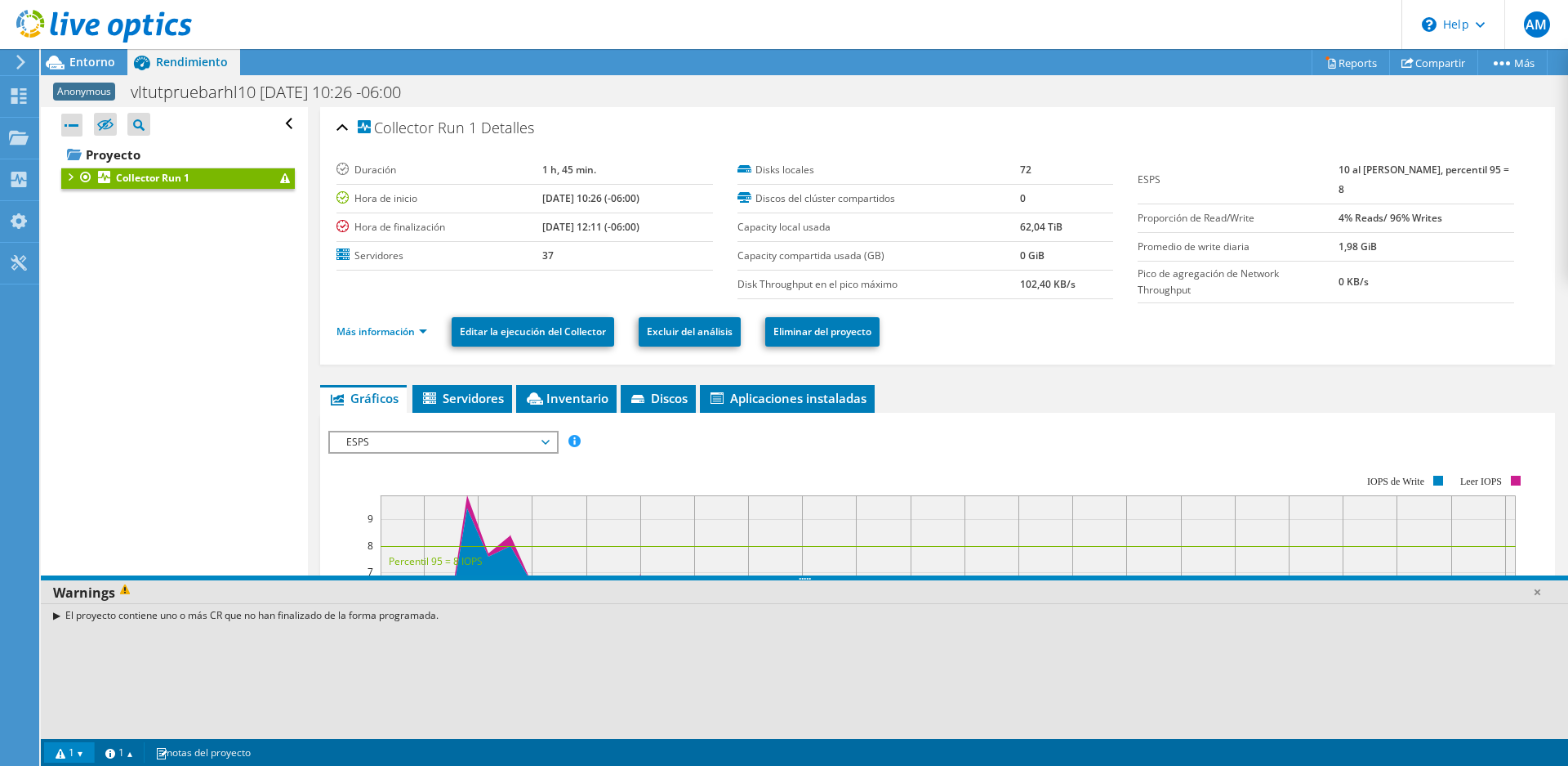
click at [75, 124] on div at bounding box center [71, 125] width 21 height 23
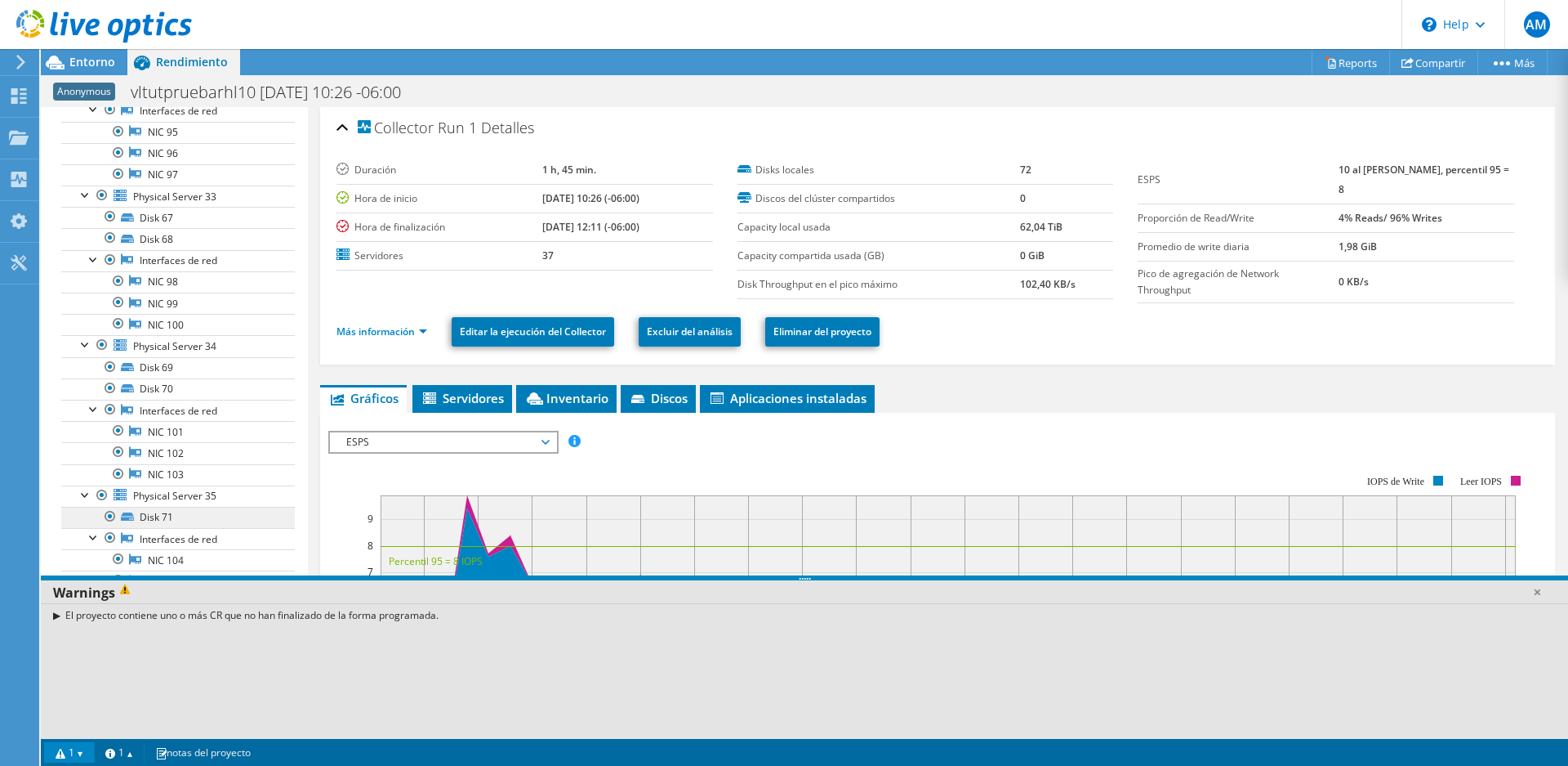
scroll to position [5111, 0]
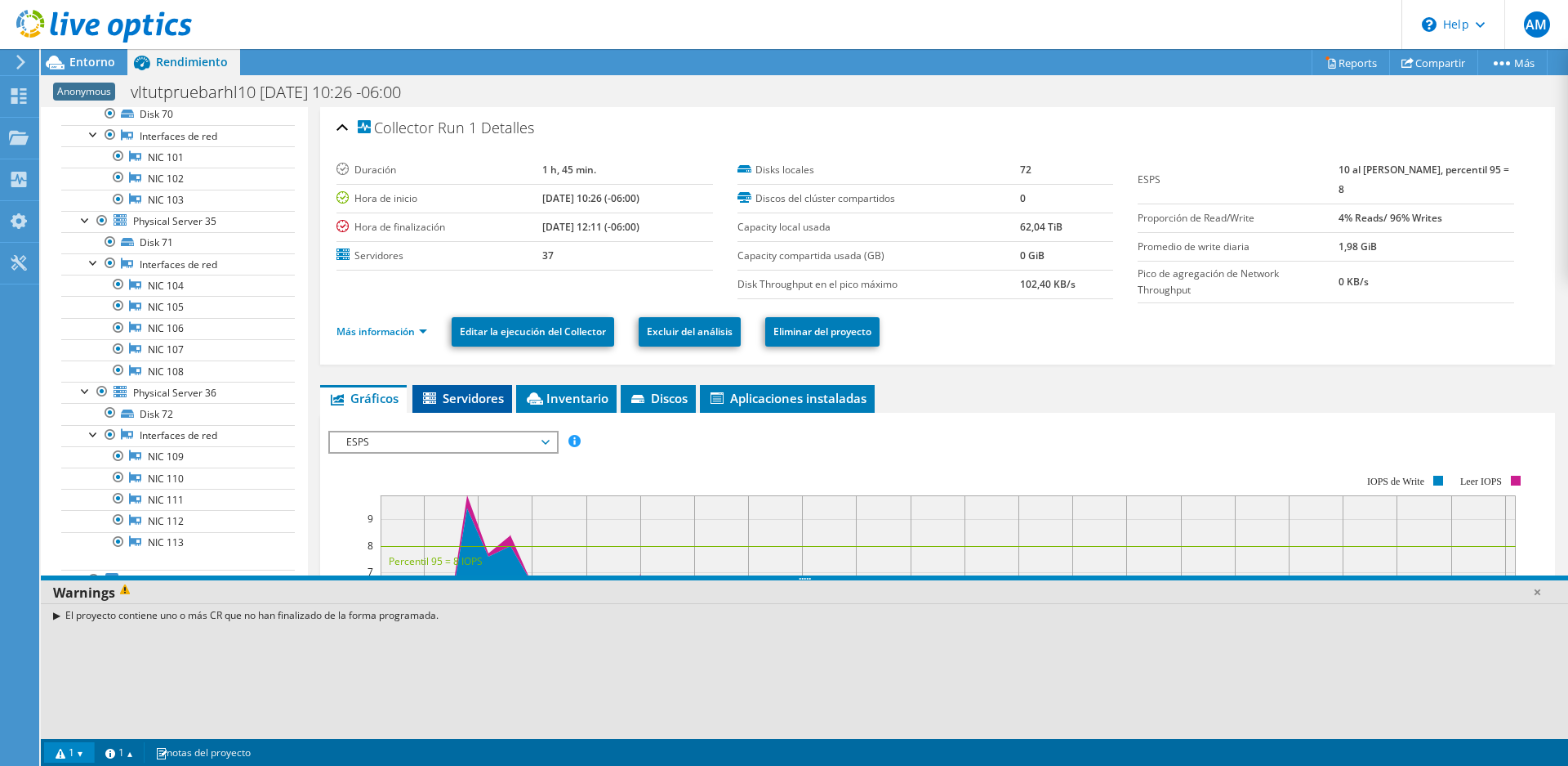
click at [458, 392] on span "Servidores" at bounding box center [462, 397] width 83 height 17
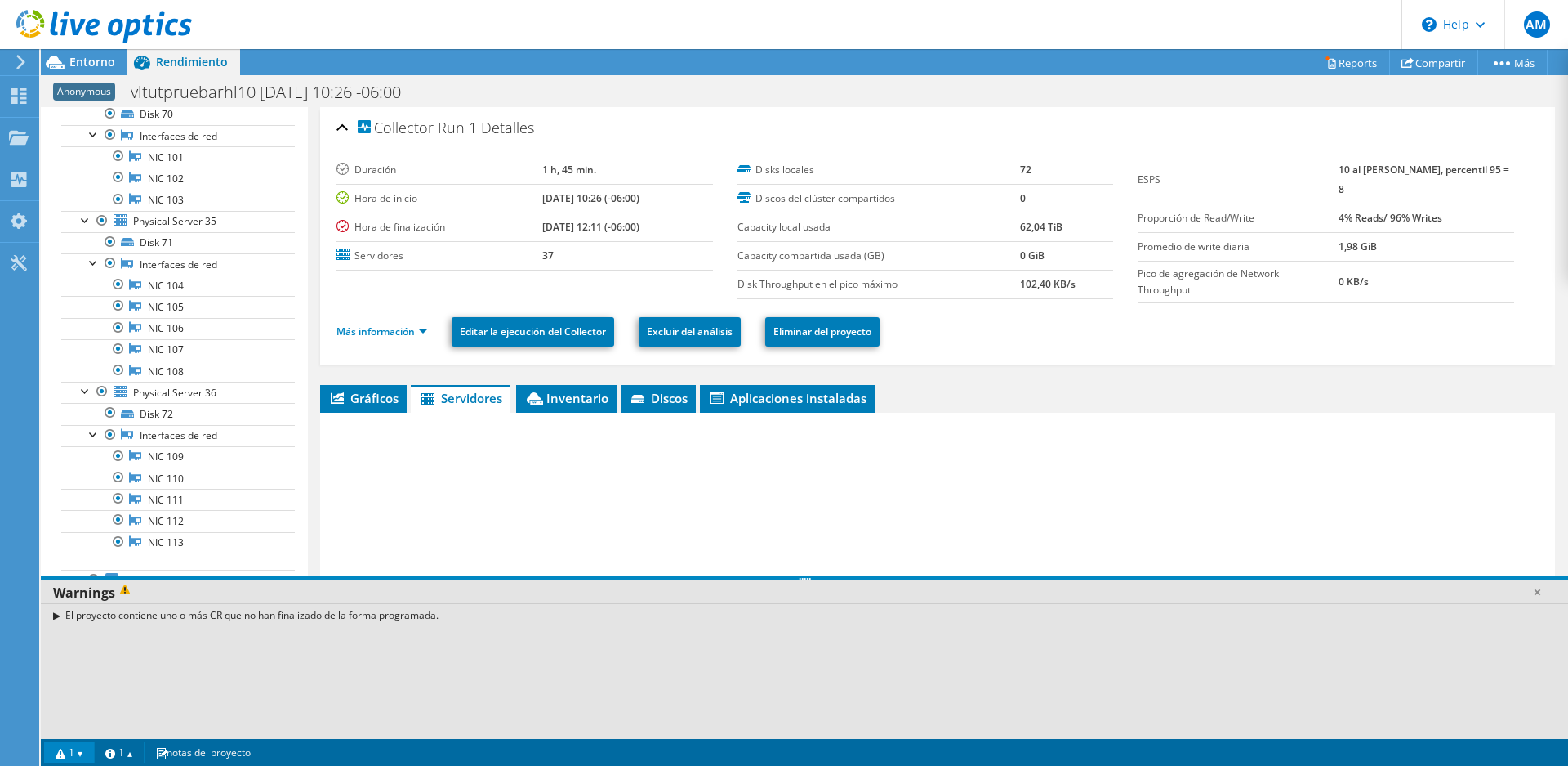
scroll to position [83, 0]
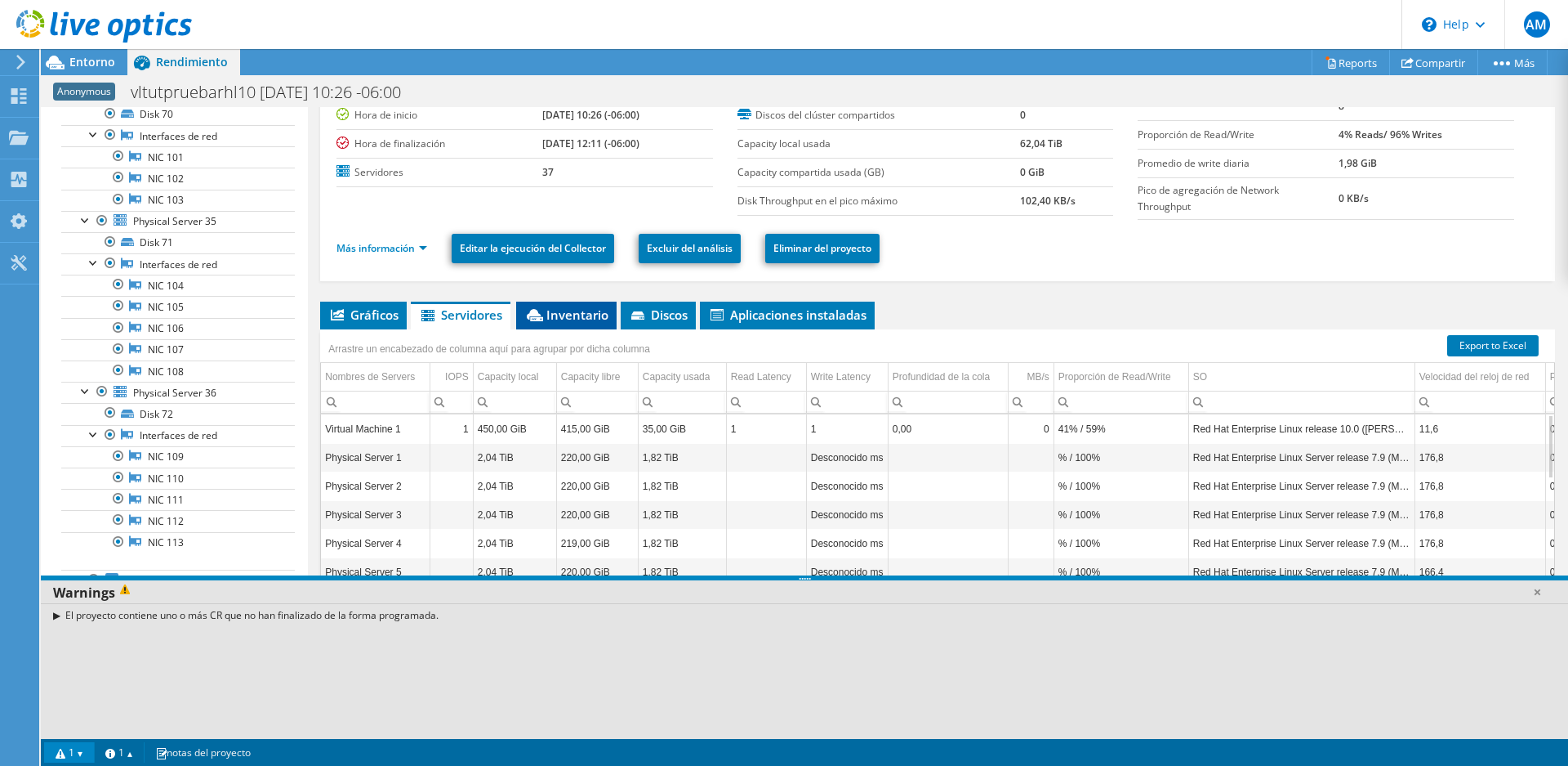
click at [554, 306] on span "Inventario" at bounding box center [566, 314] width 84 height 17
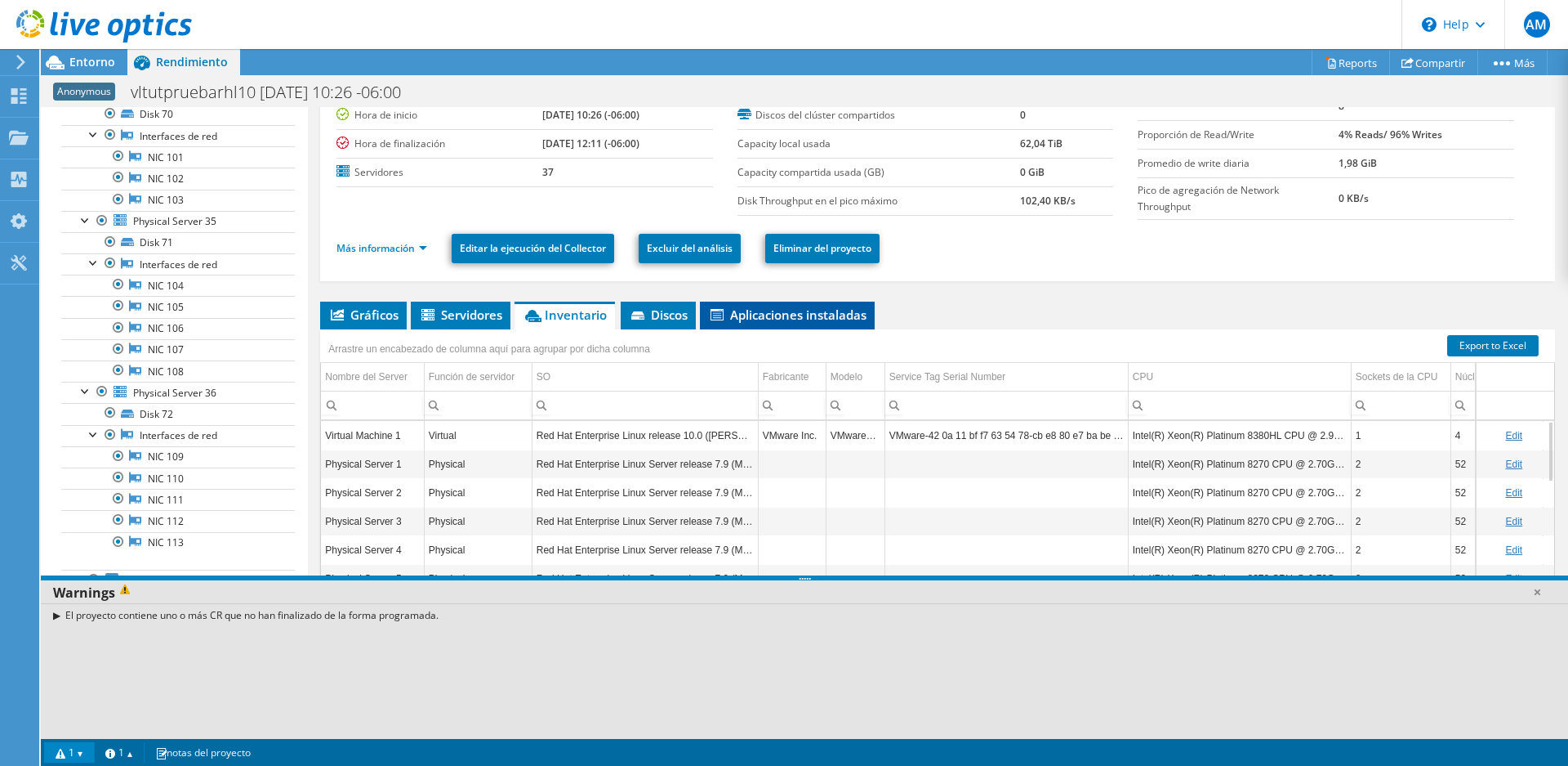
click at [765, 316] on span "Aplicaciones instaladas" at bounding box center [787, 314] width 158 height 17
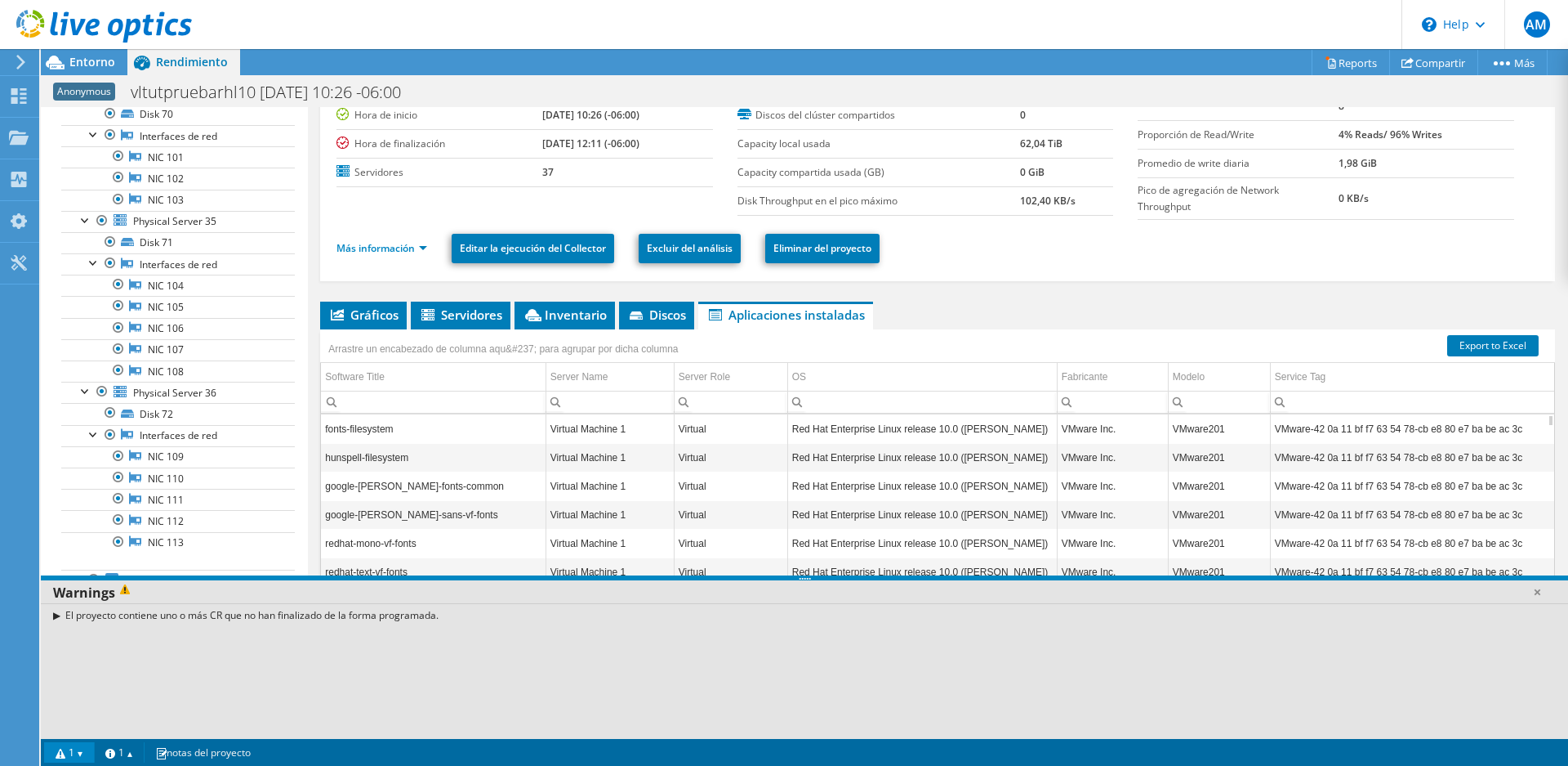
scroll to position [0, 0]
